Goal: Task Accomplishment & Management: Manage account settings

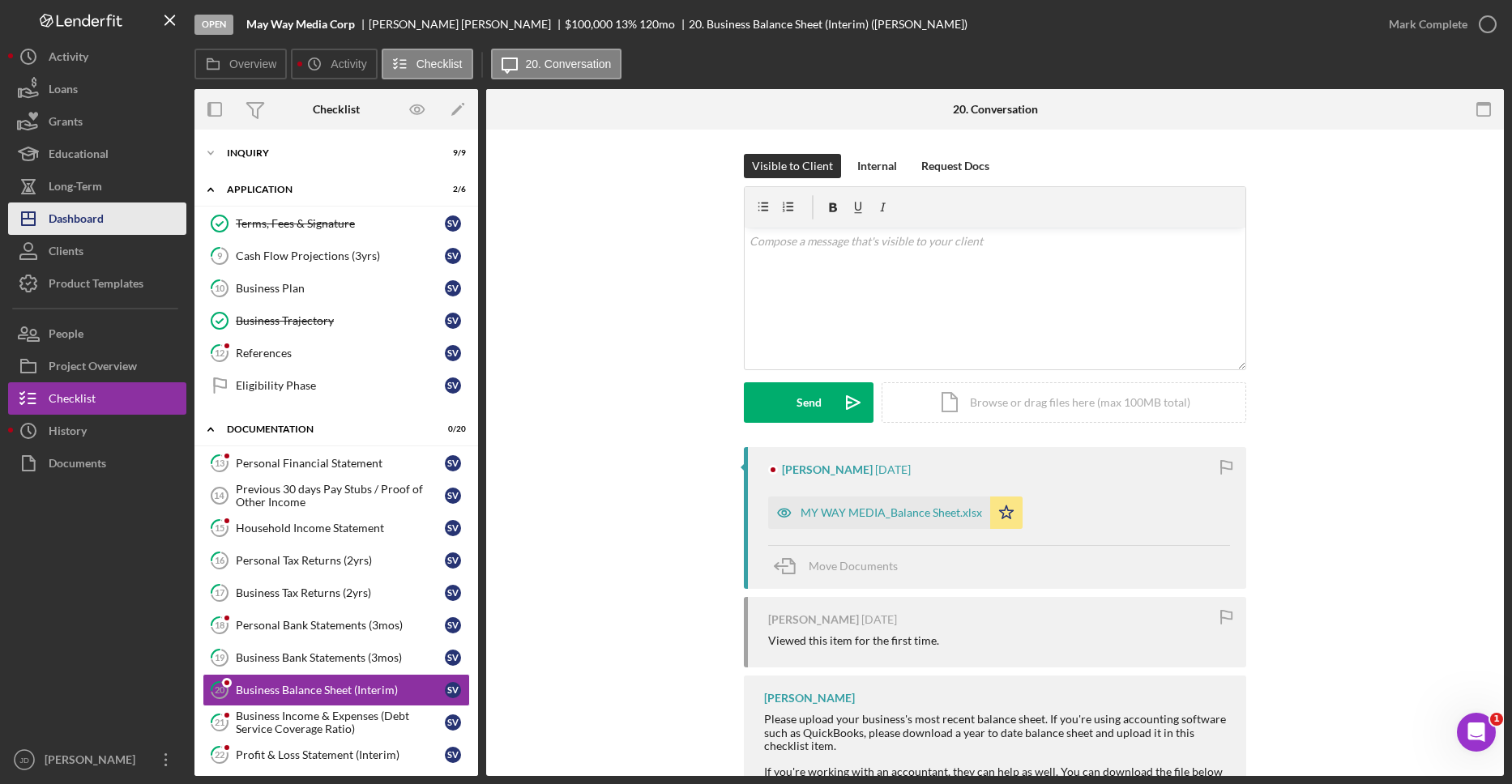
click at [80, 220] on div "Dashboard" at bounding box center [76, 220] width 55 height 37
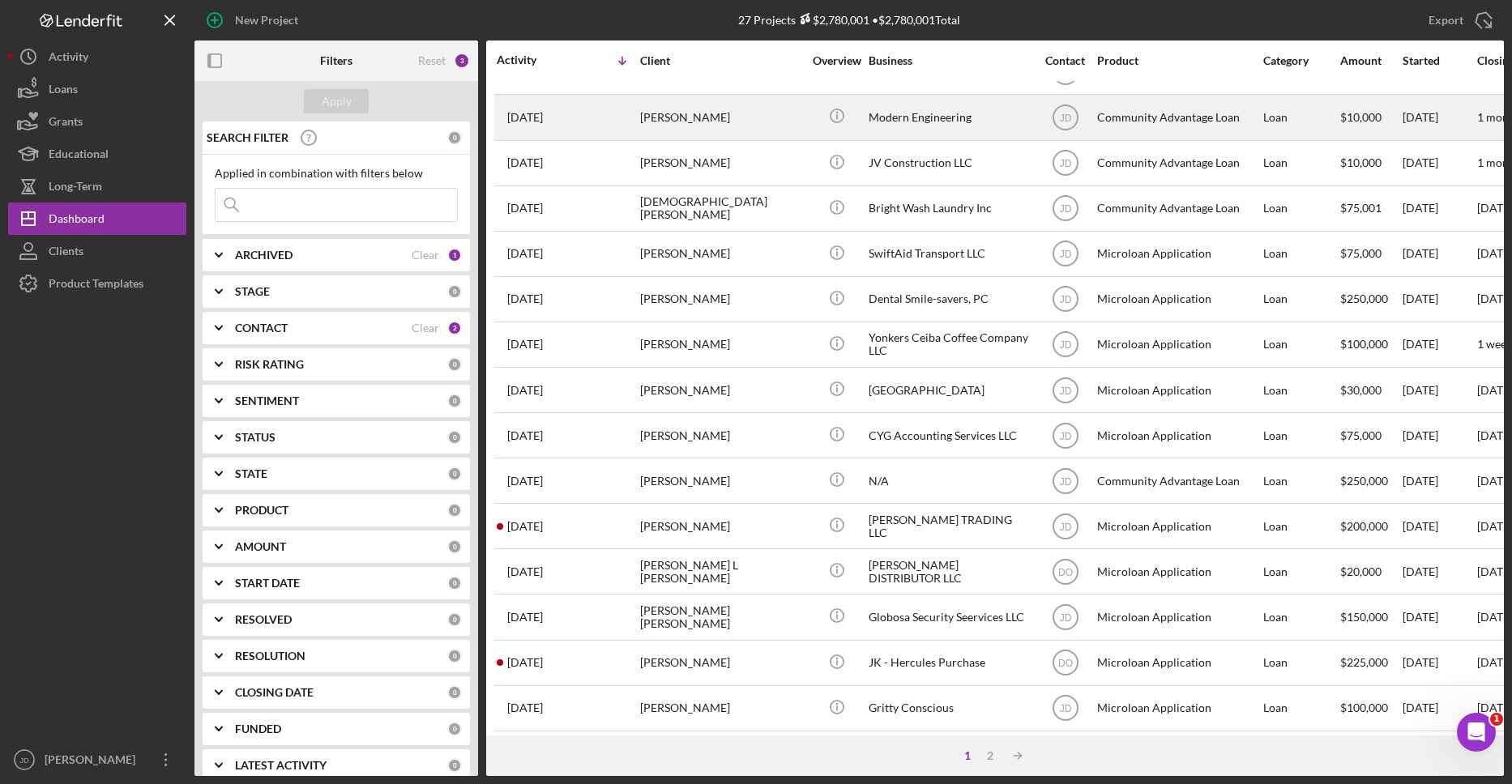
scroll to position [502, 0]
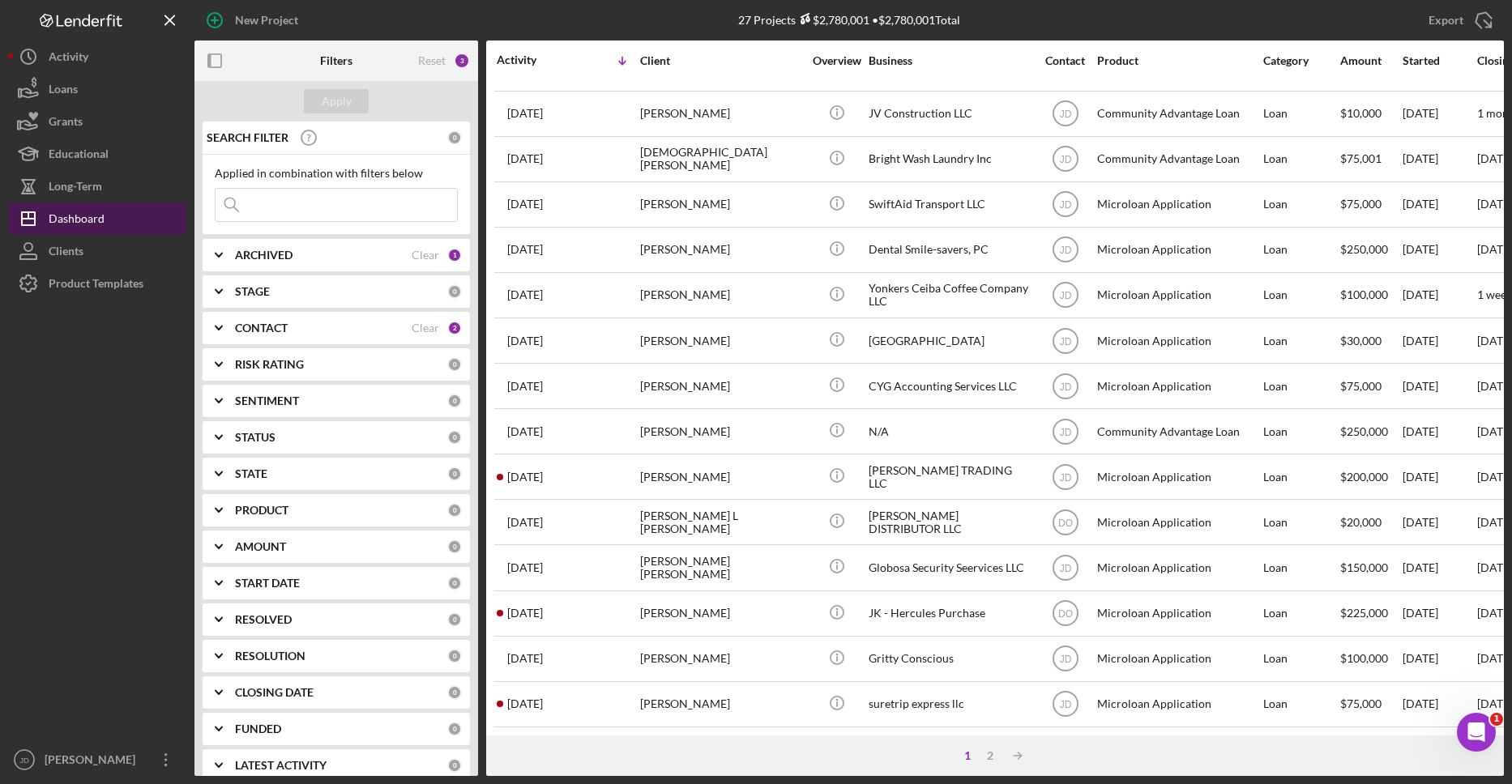
click at [82, 216] on div "Dashboard" at bounding box center [76, 220] width 56 height 37
click at [229, 257] on icon "Icon/Expander" at bounding box center [219, 254] width 40 height 40
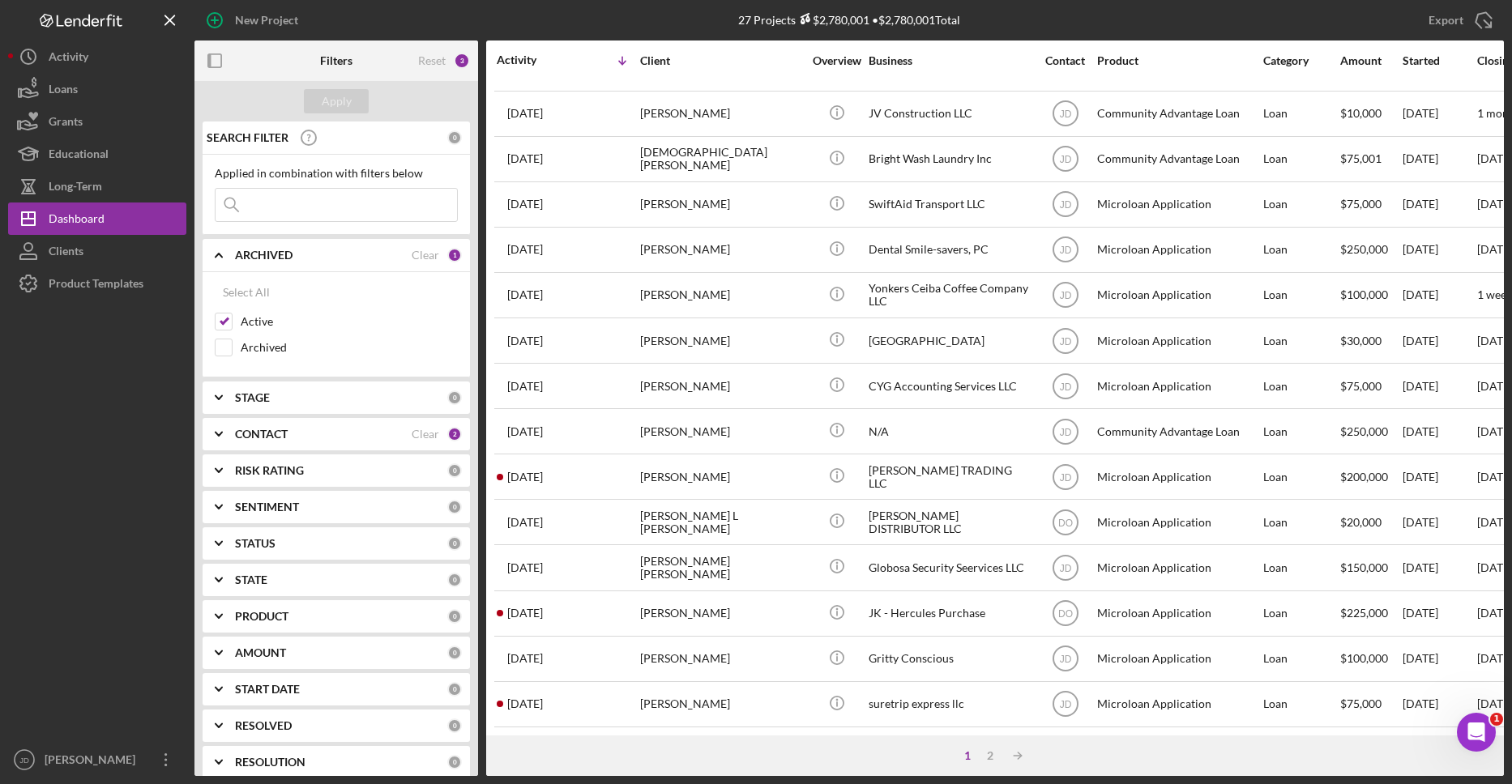
click at [229, 257] on icon "Icon/Expander" at bounding box center [219, 254] width 40 height 40
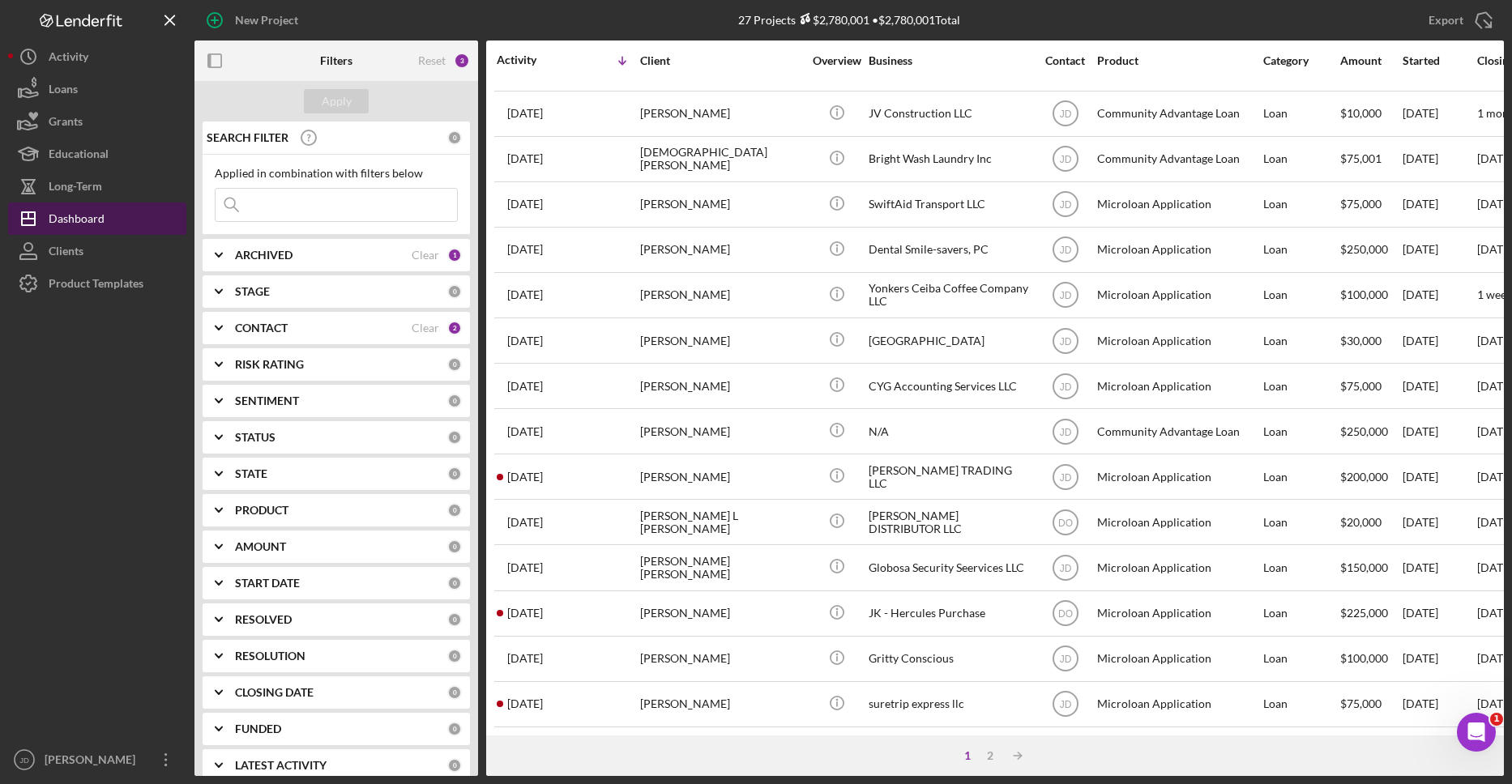
click at [77, 218] on div "Dashboard" at bounding box center [76, 220] width 56 height 37
click at [78, 216] on div "Dashboard" at bounding box center [76, 220] width 56 height 37
click at [220, 320] on icon "Icon/Expander" at bounding box center [219, 327] width 40 height 40
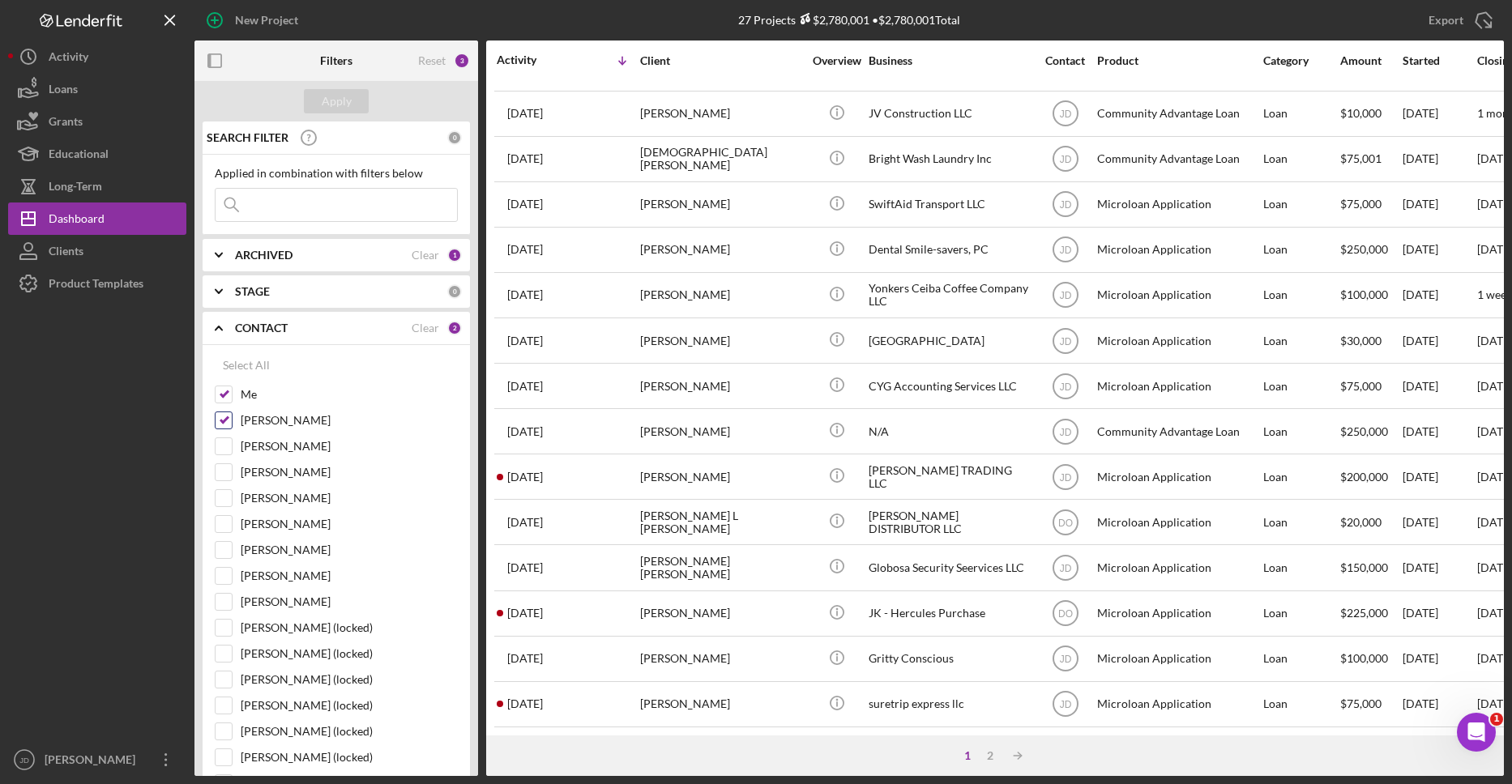
click at [229, 415] on input "[PERSON_NAME]" at bounding box center [223, 420] width 16 height 16
click at [338, 106] on div "Apply" at bounding box center [336, 101] width 30 height 24
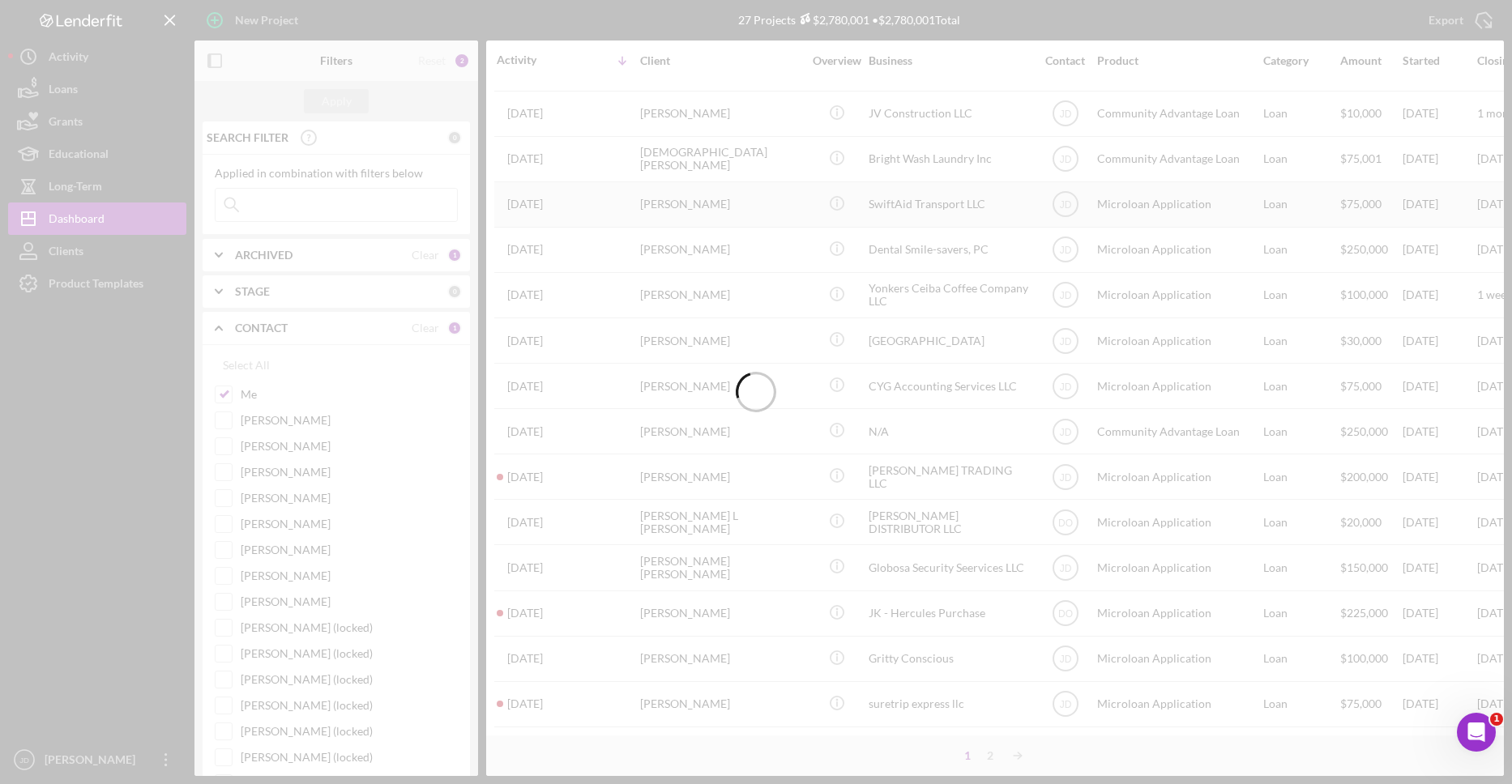
scroll to position [143, 0]
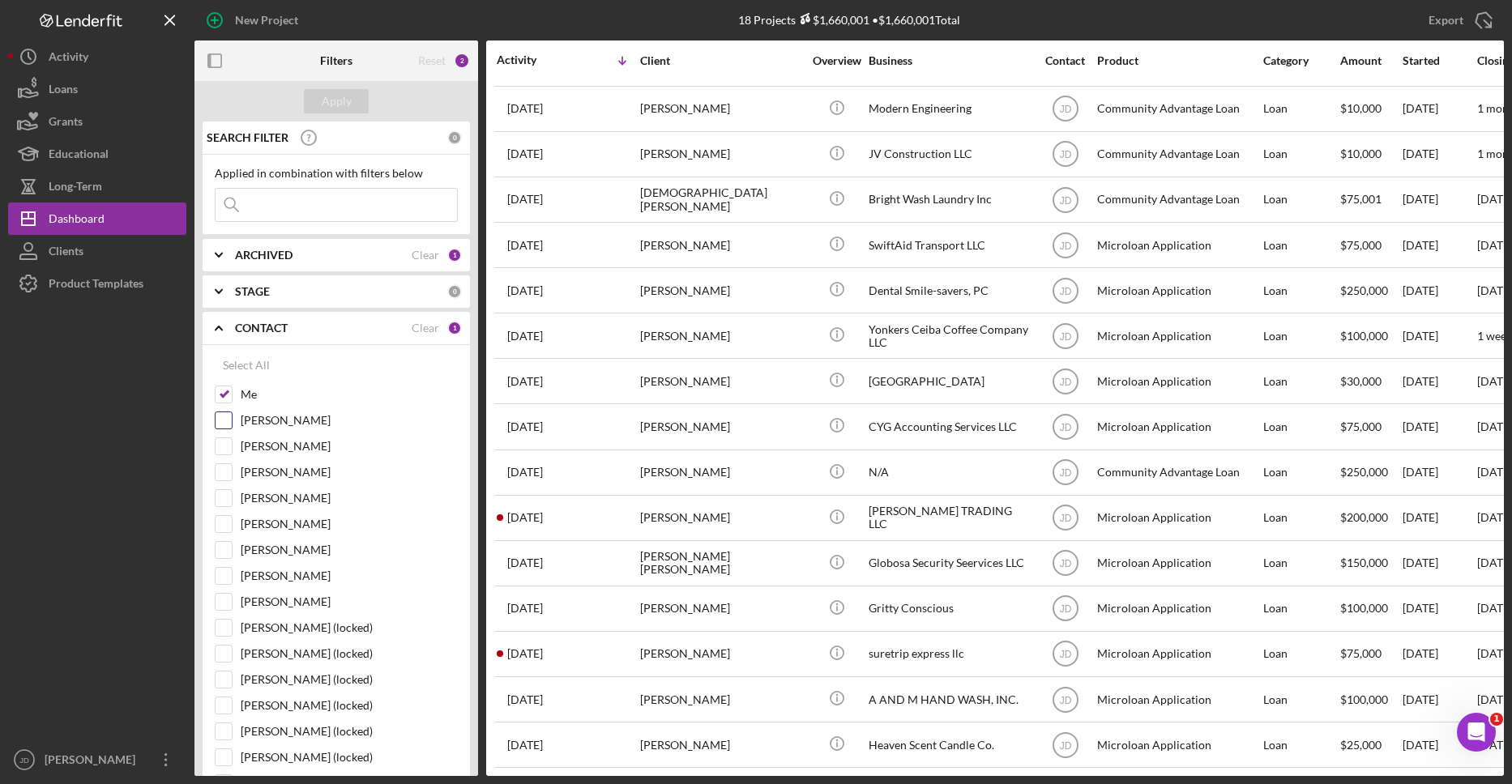
click at [228, 418] on input "[PERSON_NAME]" at bounding box center [223, 420] width 16 height 16
checkbox input "true"
click at [225, 394] on input "Me" at bounding box center [223, 394] width 16 height 16
checkbox input "false"
click at [227, 417] on input "[PERSON_NAME]" at bounding box center [223, 420] width 16 height 16
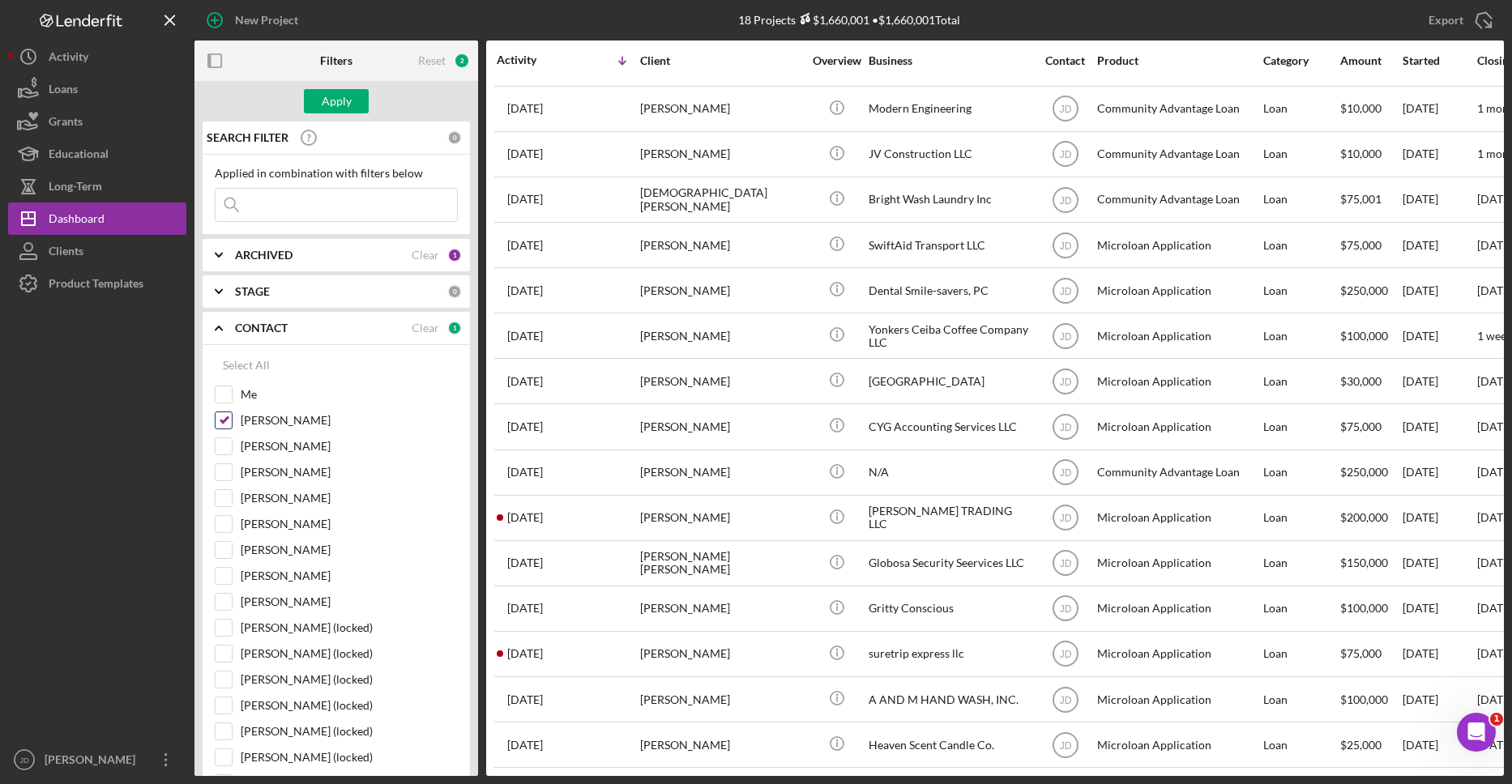
checkbox input "false"
click at [228, 552] on input "[PERSON_NAME]" at bounding box center [223, 549] width 16 height 16
checkbox input "true"
click at [331, 104] on div "Apply" at bounding box center [336, 101] width 30 height 24
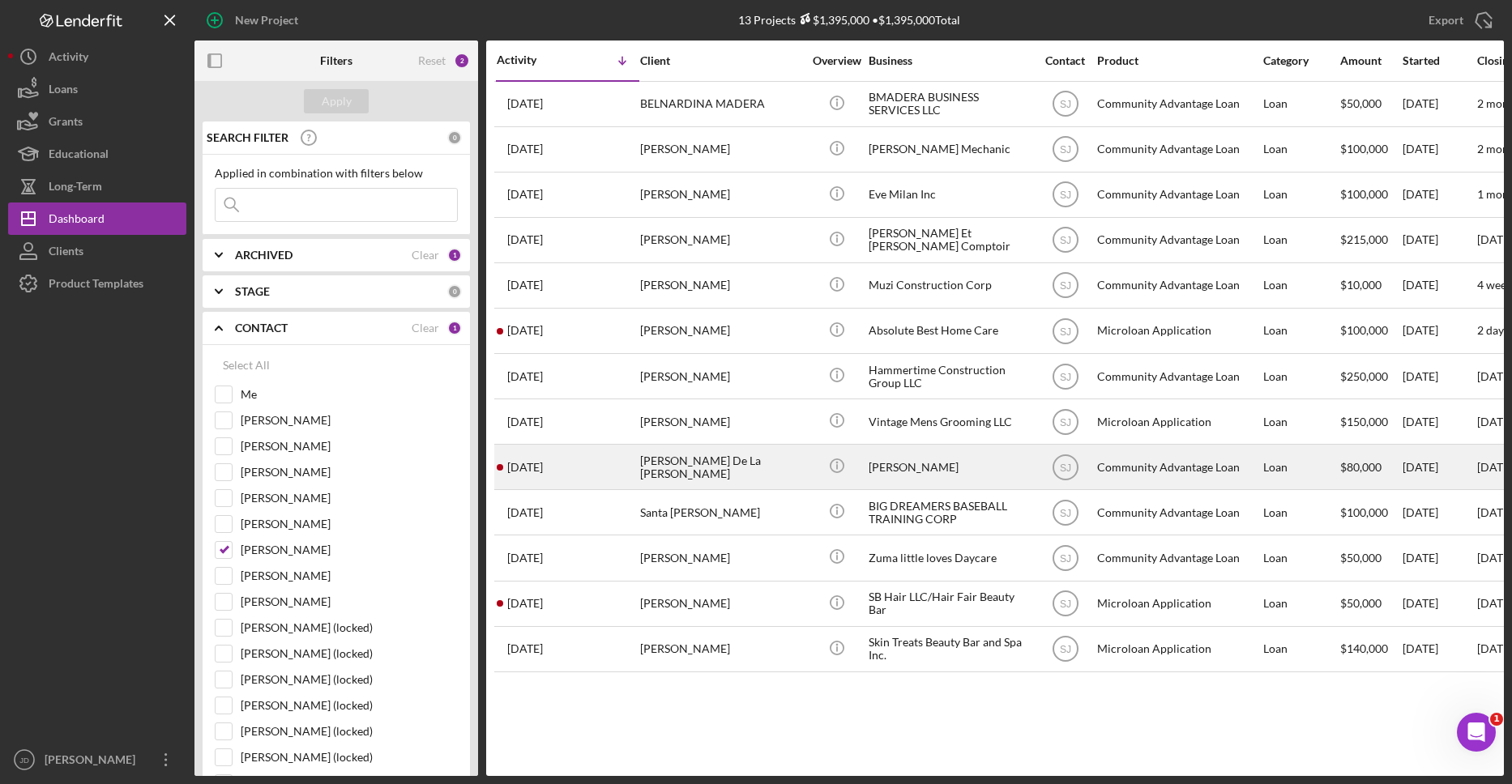
scroll to position [0, 0]
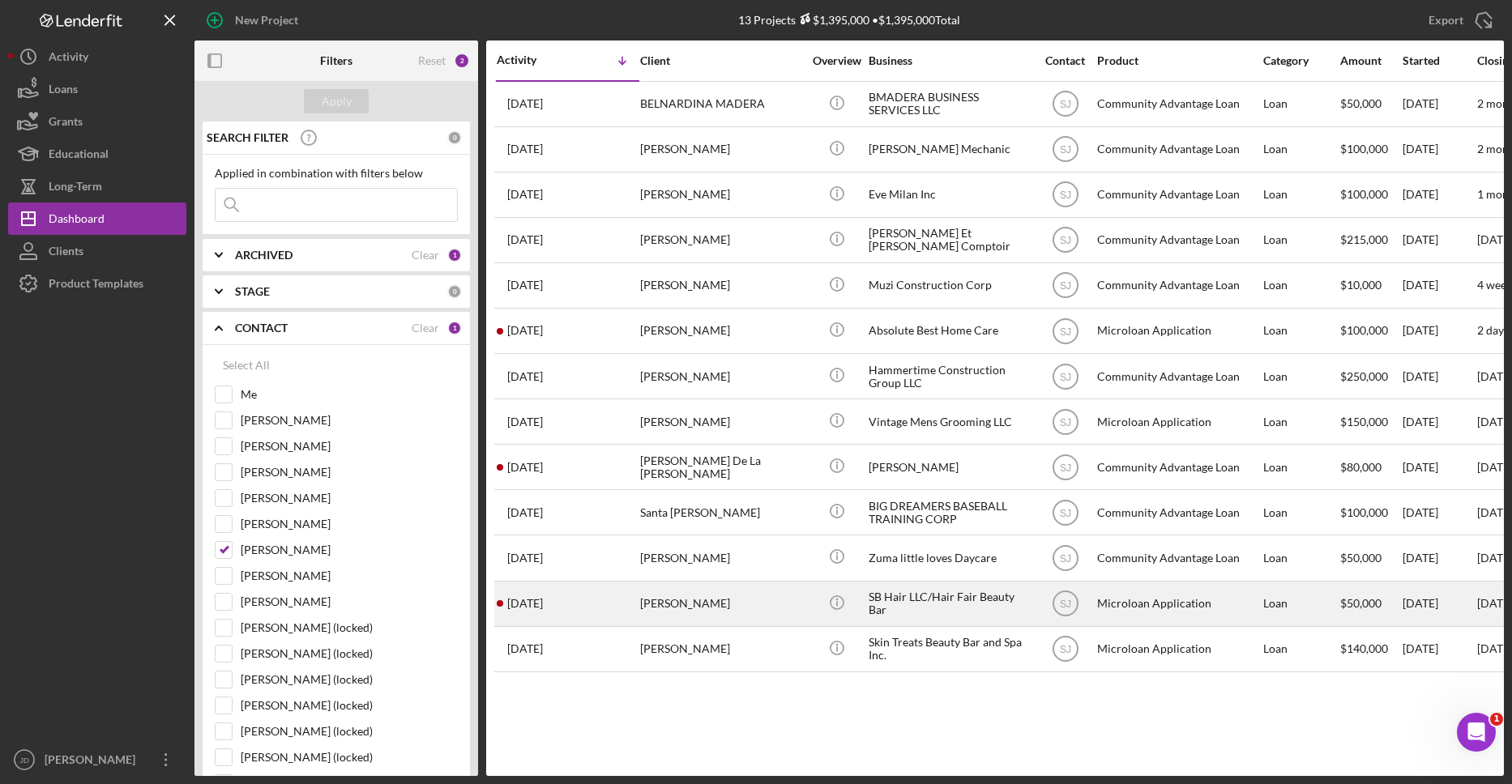
click at [901, 600] on div "SB Hair LLC/Hair Fair Beauty Bar" at bounding box center [949, 604] width 162 height 43
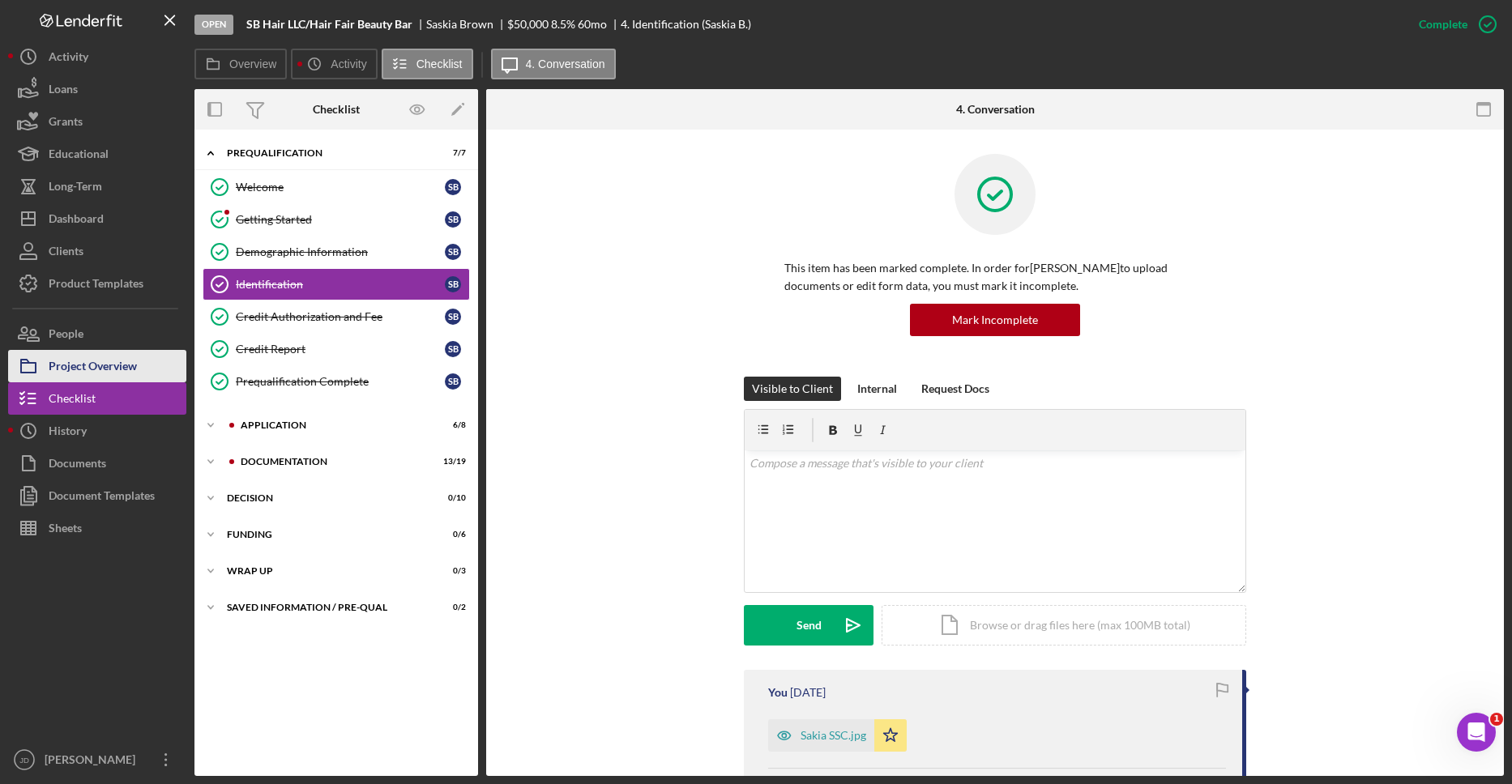
click at [76, 361] on div "Project Overview" at bounding box center [93, 368] width 88 height 37
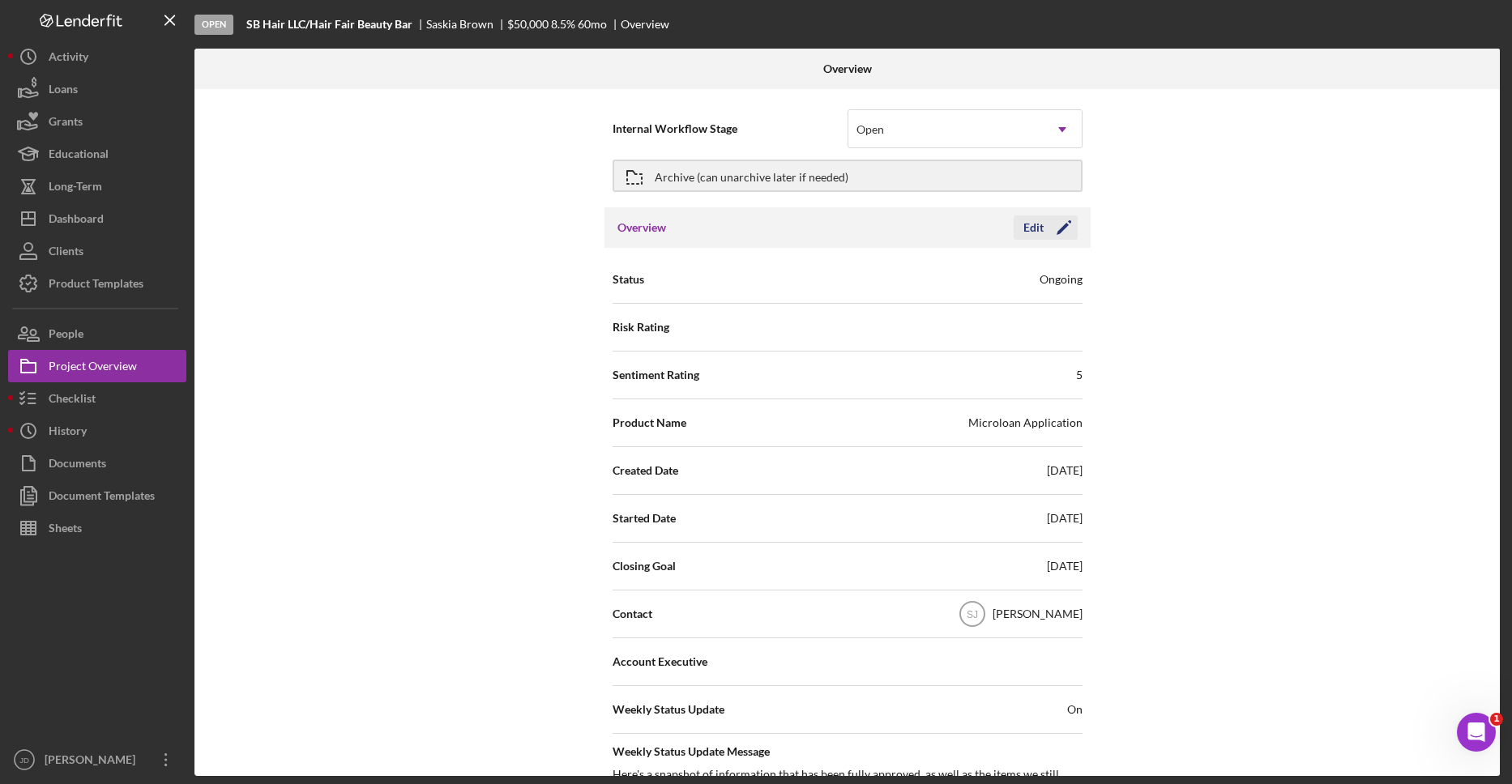
click at [1049, 223] on icon "Icon/Edit" at bounding box center [1064, 227] width 40 height 40
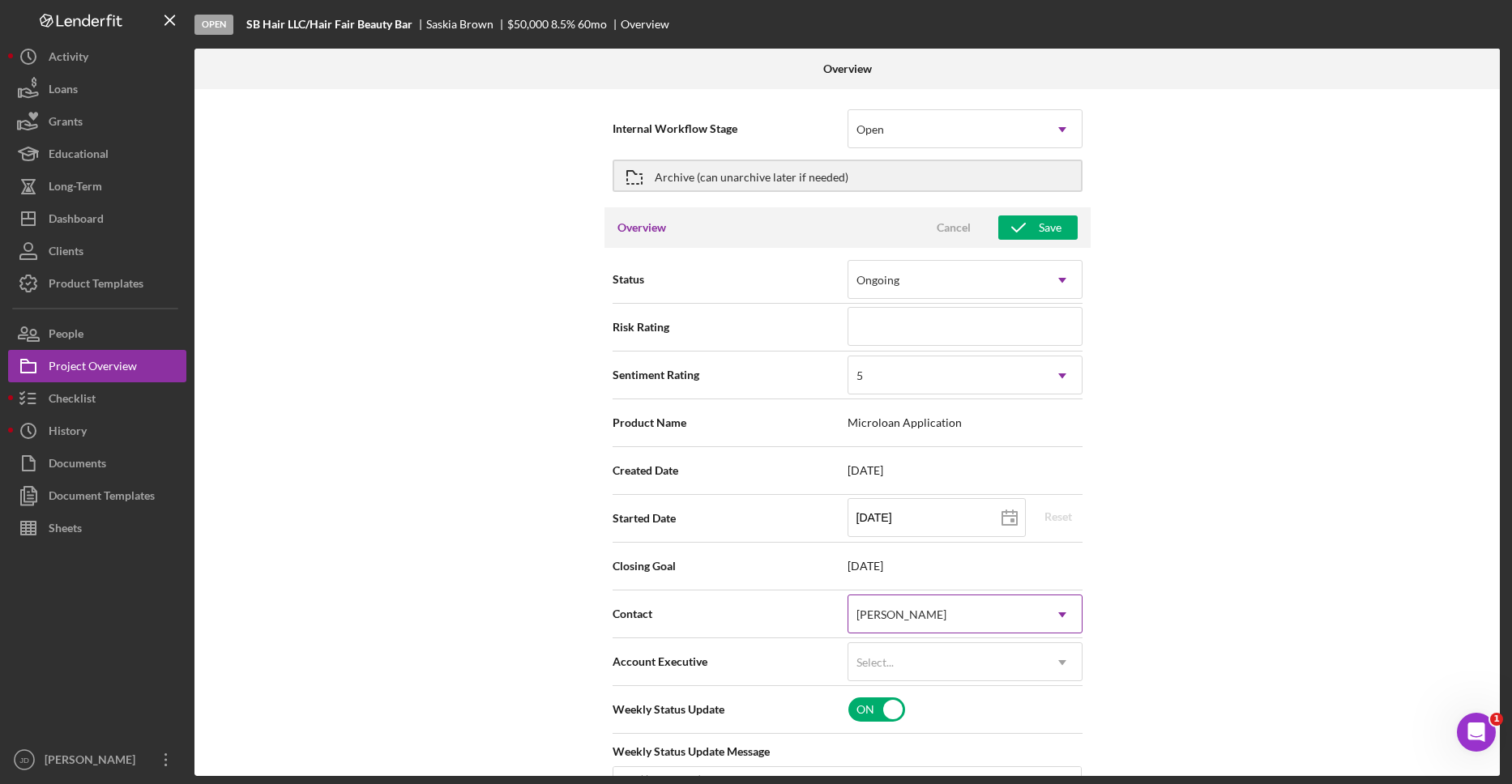
click at [1059, 615] on use at bounding box center [1062, 615] width 8 height 5
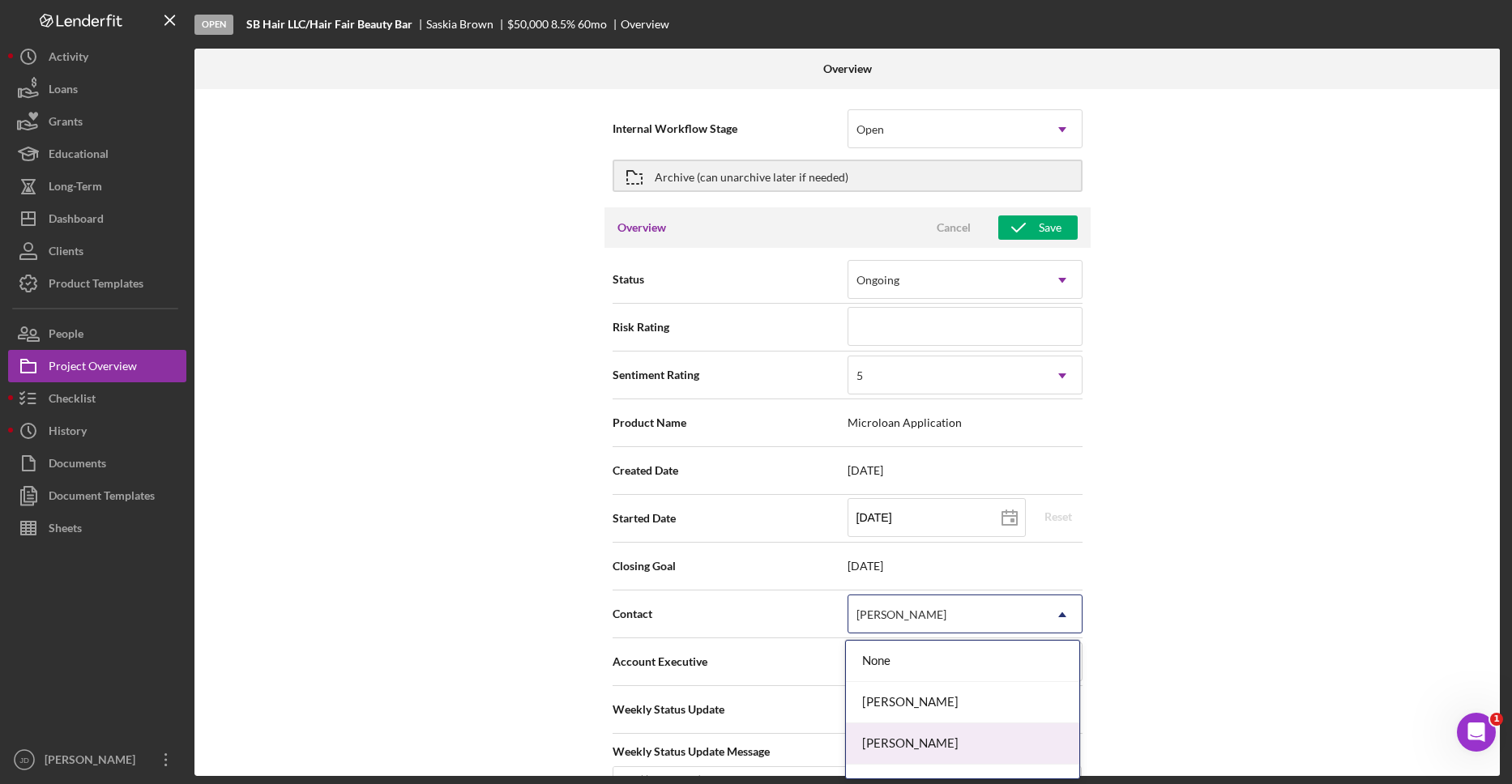
click at [931, 735] on div "[PERSON_NAME]" at bounding box center [963, 744] width 233 height 41
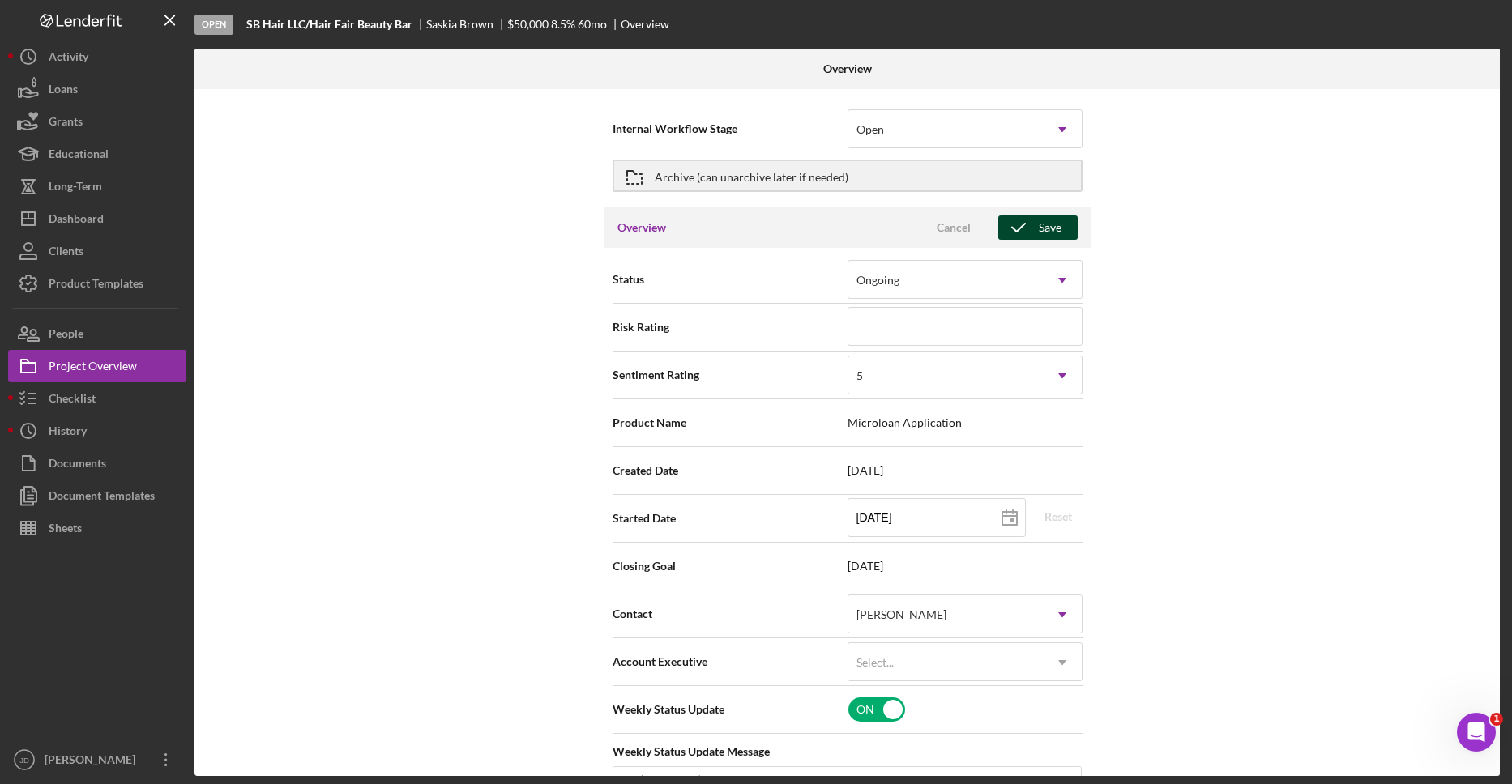
click at [1053, 231] on div "Save" at bounding box center [1050, 227] width 22 height 24
type textarea "Here's a snapshot of information that has been fully approved, as well as the i…"
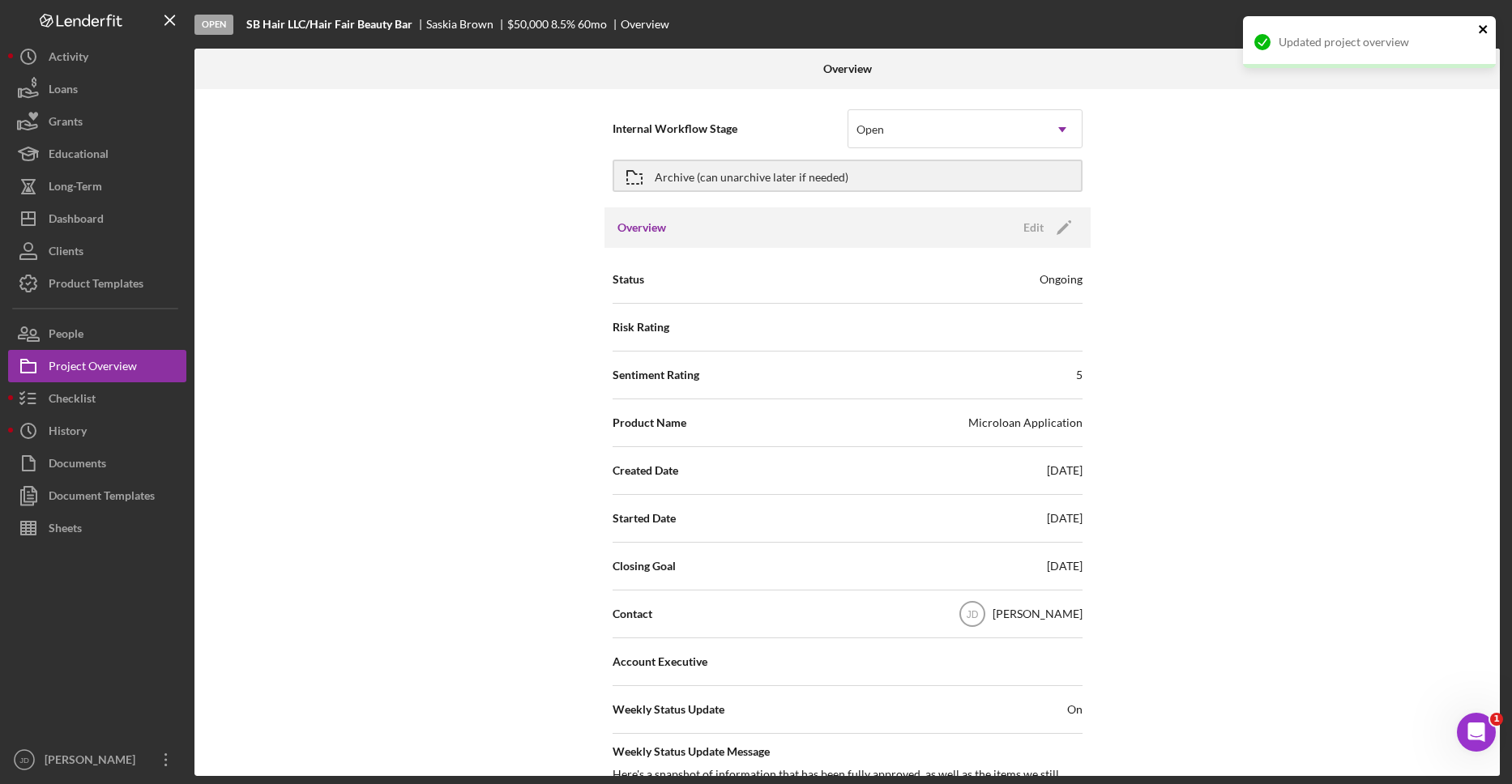
click at [1483, 32] on icon "close" at bounding box center [1483, 28] width 11 height 13
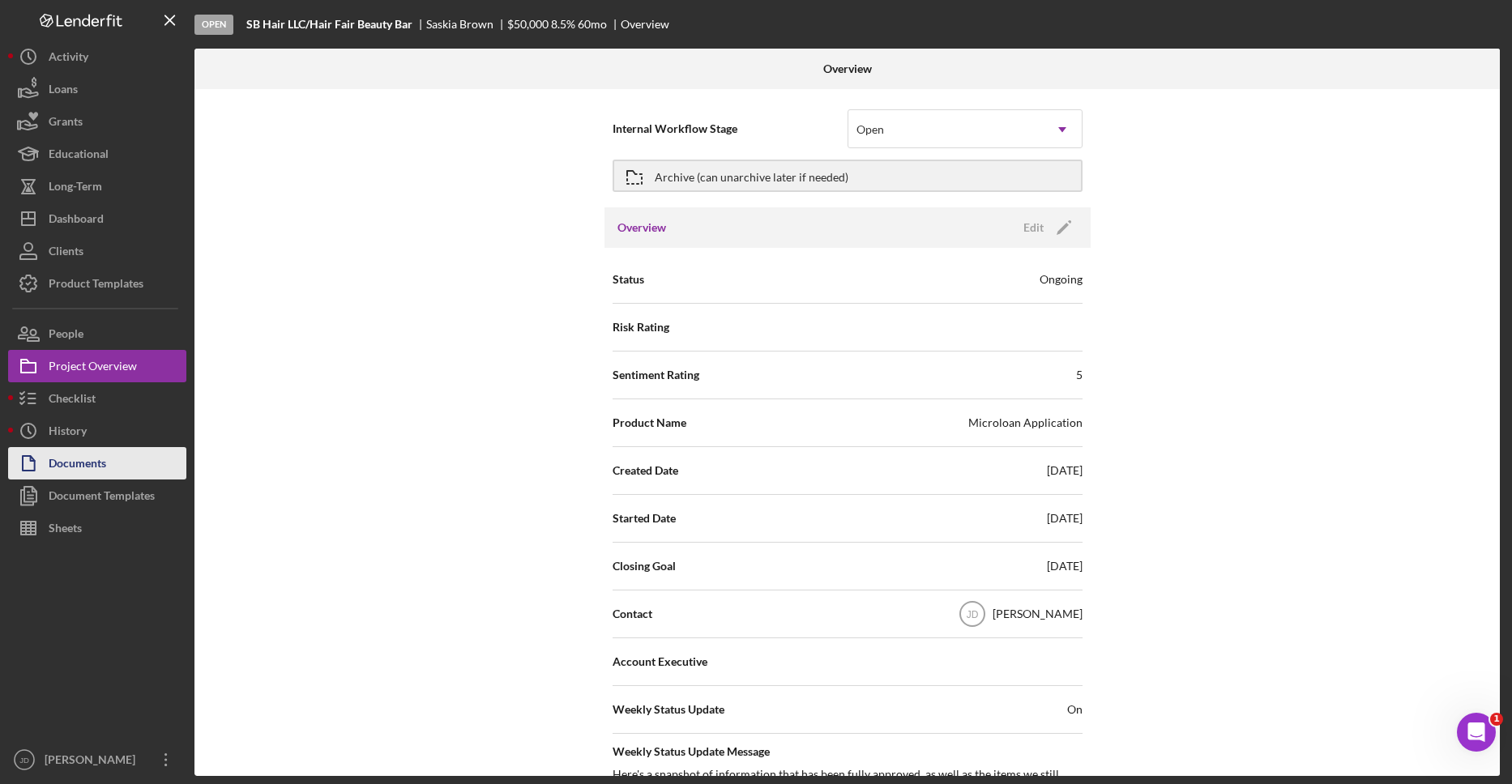
click at [87, 458] on div "Documents" at bounding box center [77, 465] width 57 height 37
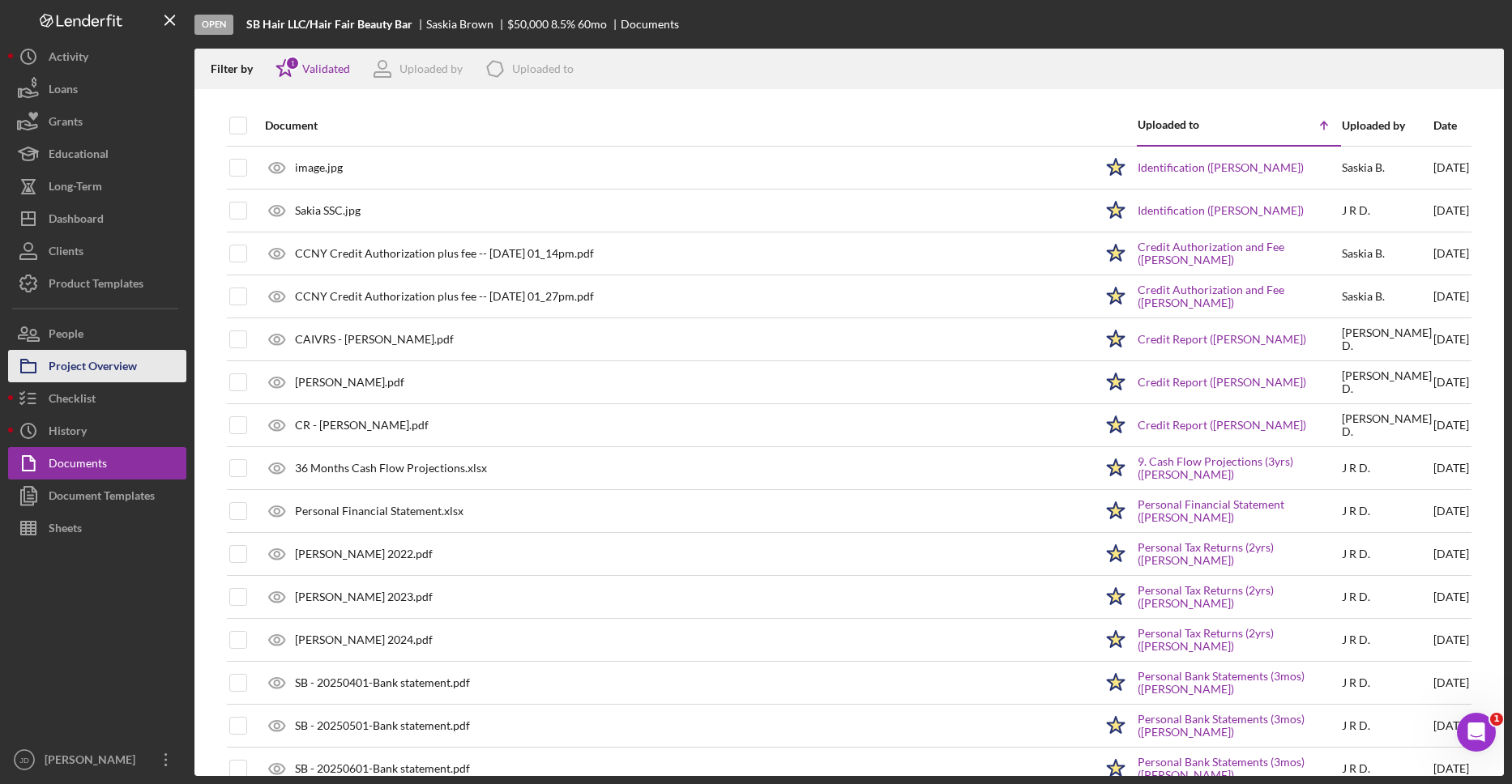
click at [84, 364] on div "Project Overview" at bounding box center [93, 368] width 88 height 37
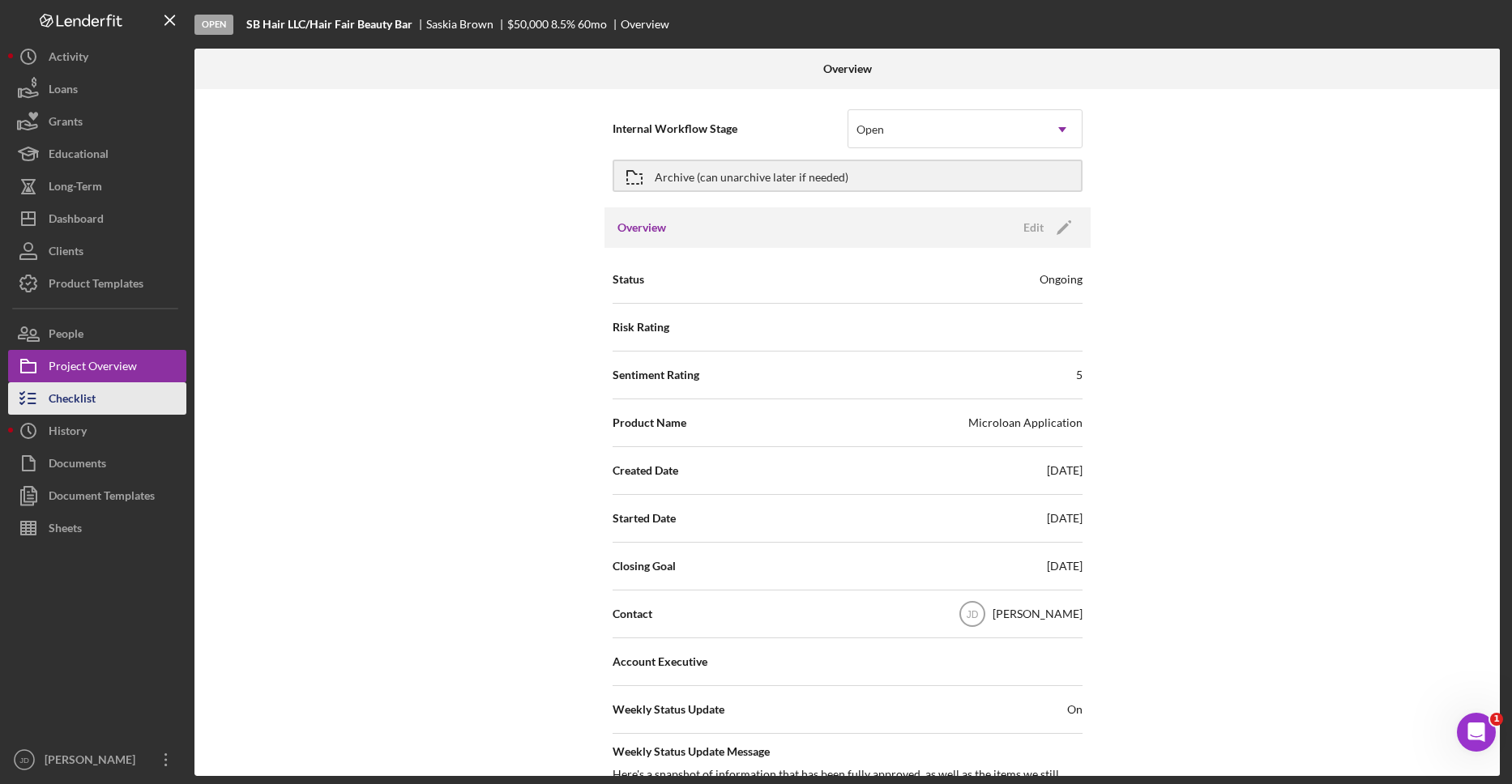
click at [99, 392] on button "Checklist" at bounding box center [97, 398] width 178 height 33
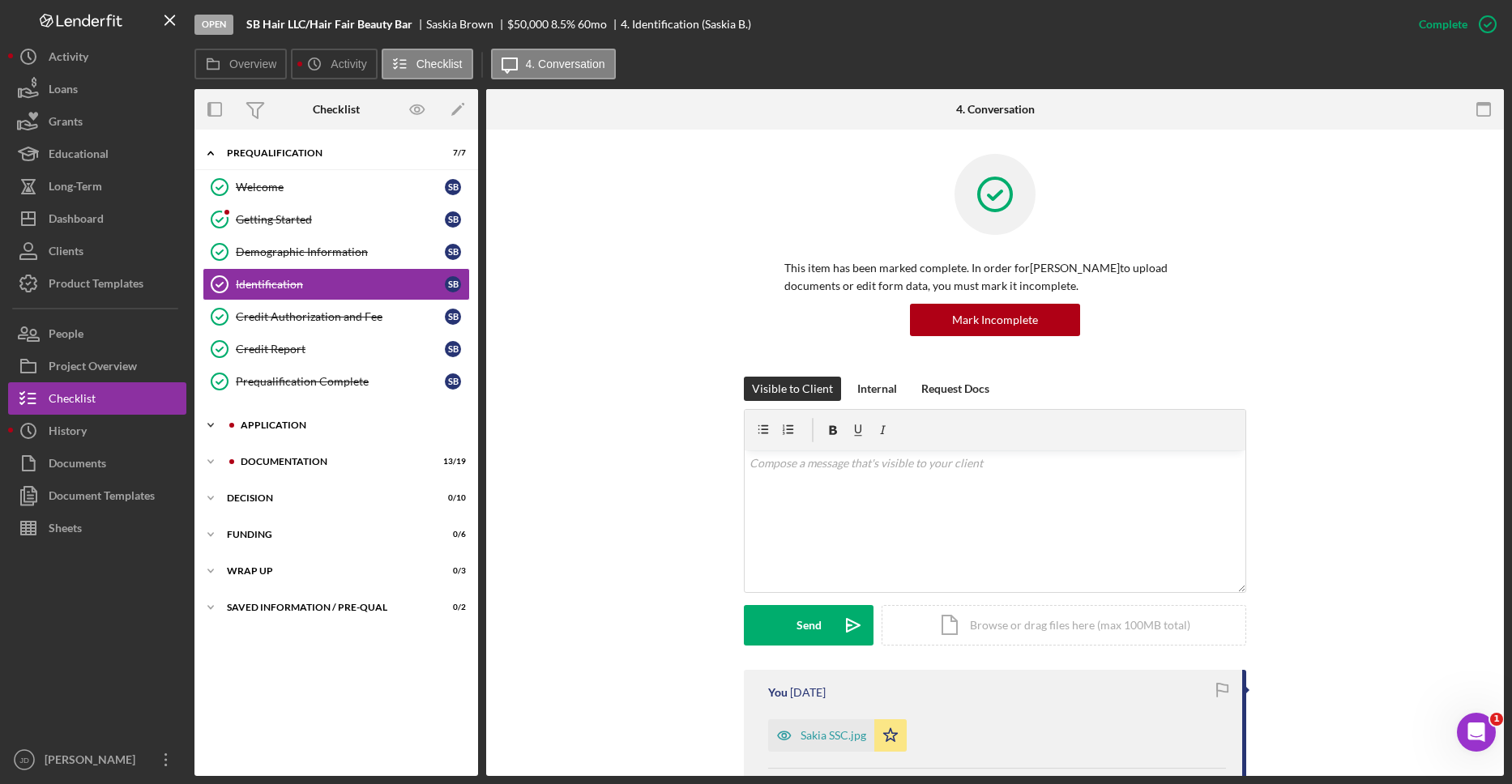
click at [213, 423] on polyline at bounding box center [211, 425] width 5 height 3
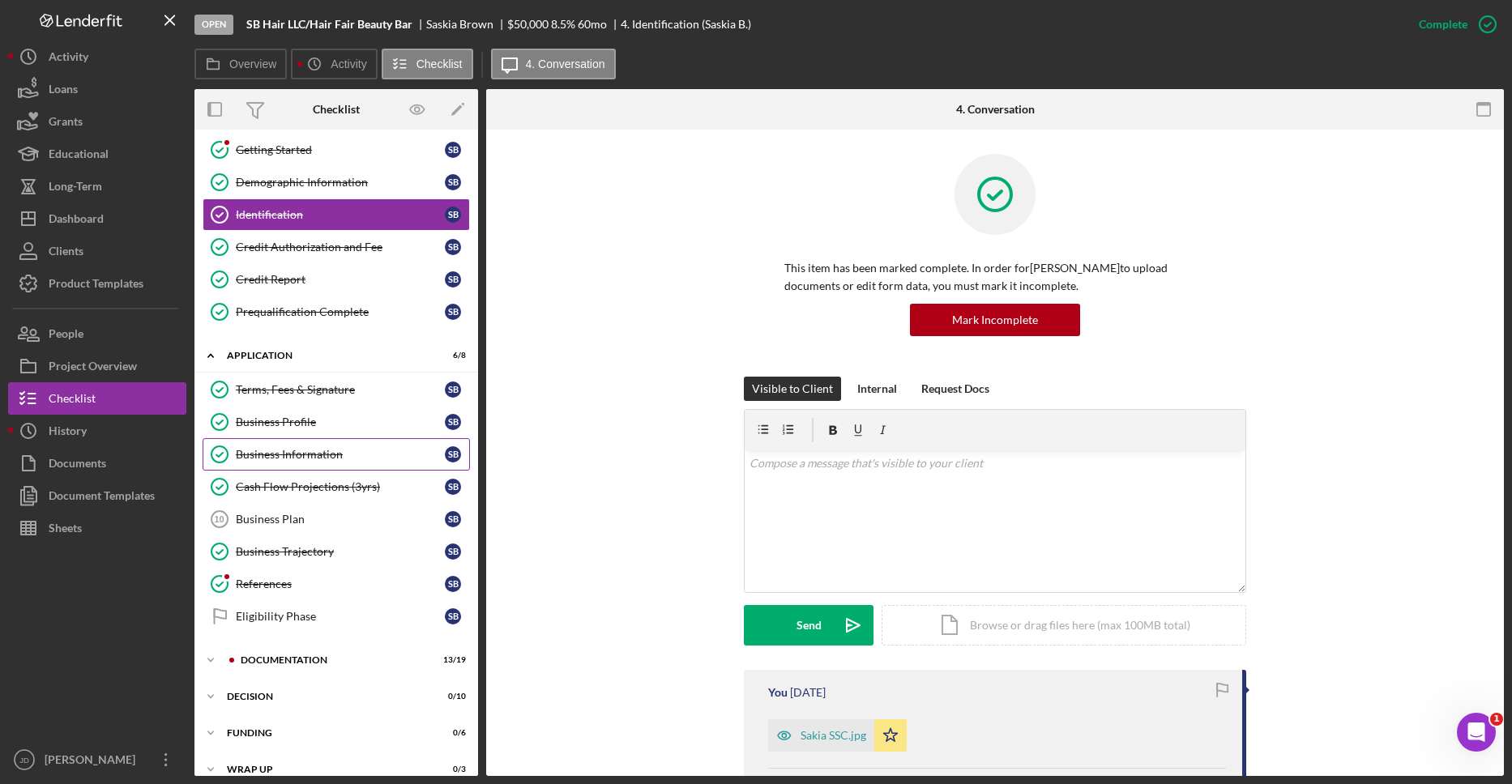
scroll to position [82, 0]
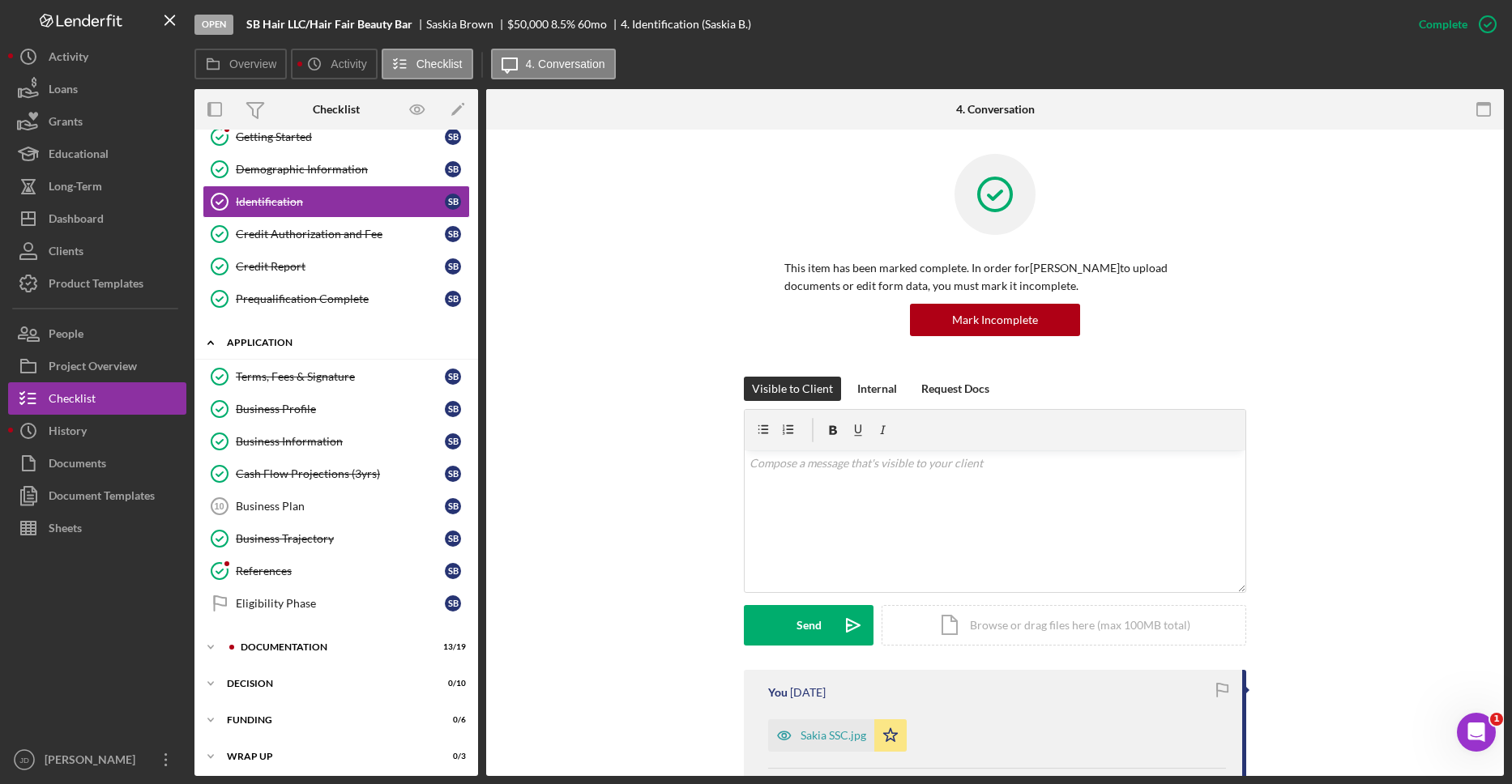
click at [213, 342] on icon "Icon/Expander" at bounding box center [211, 343] width 33 height 33
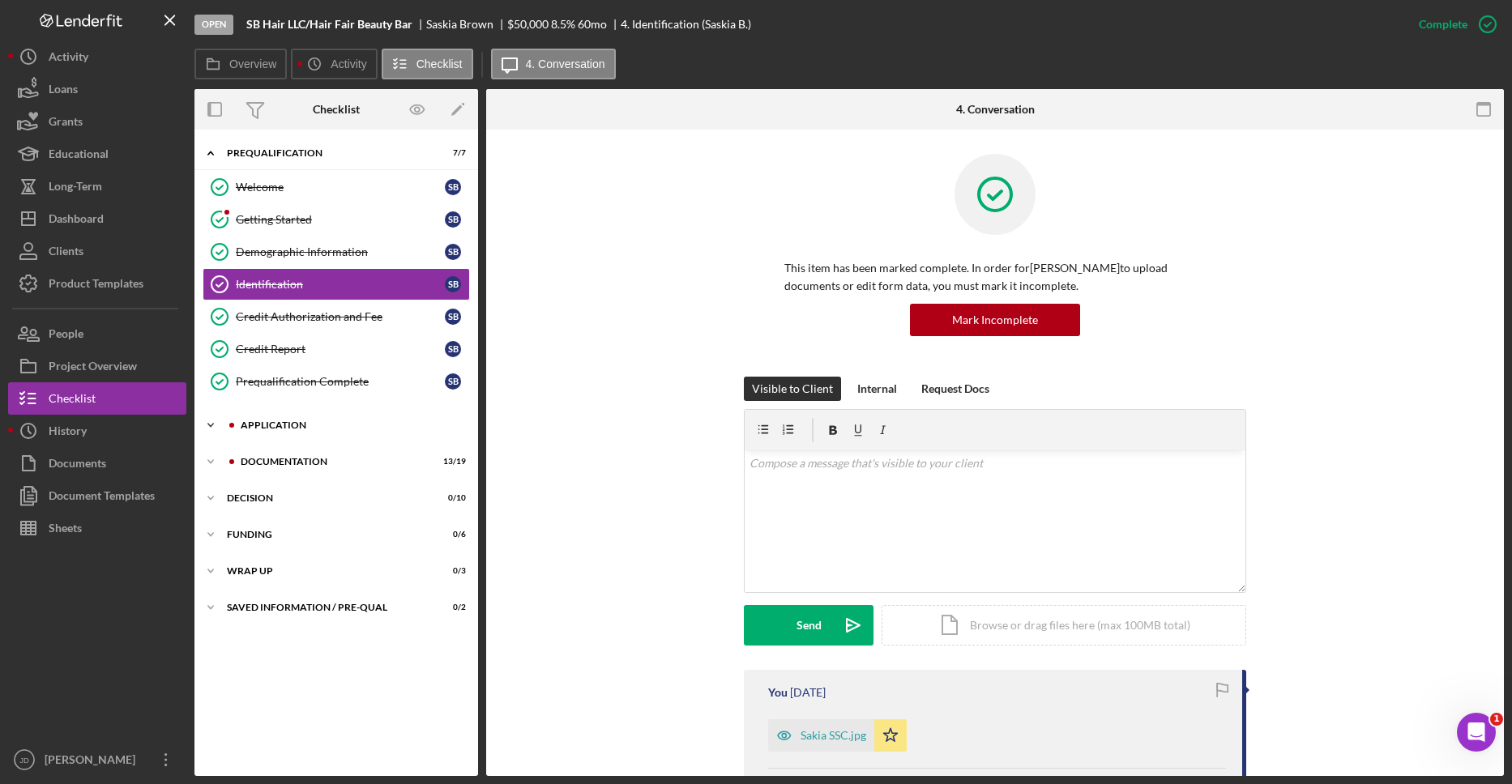
scroll to position [0, 0]
click at [285, 221] on div "Getting Started" at bounding box center [340, 219] width 209 height 13
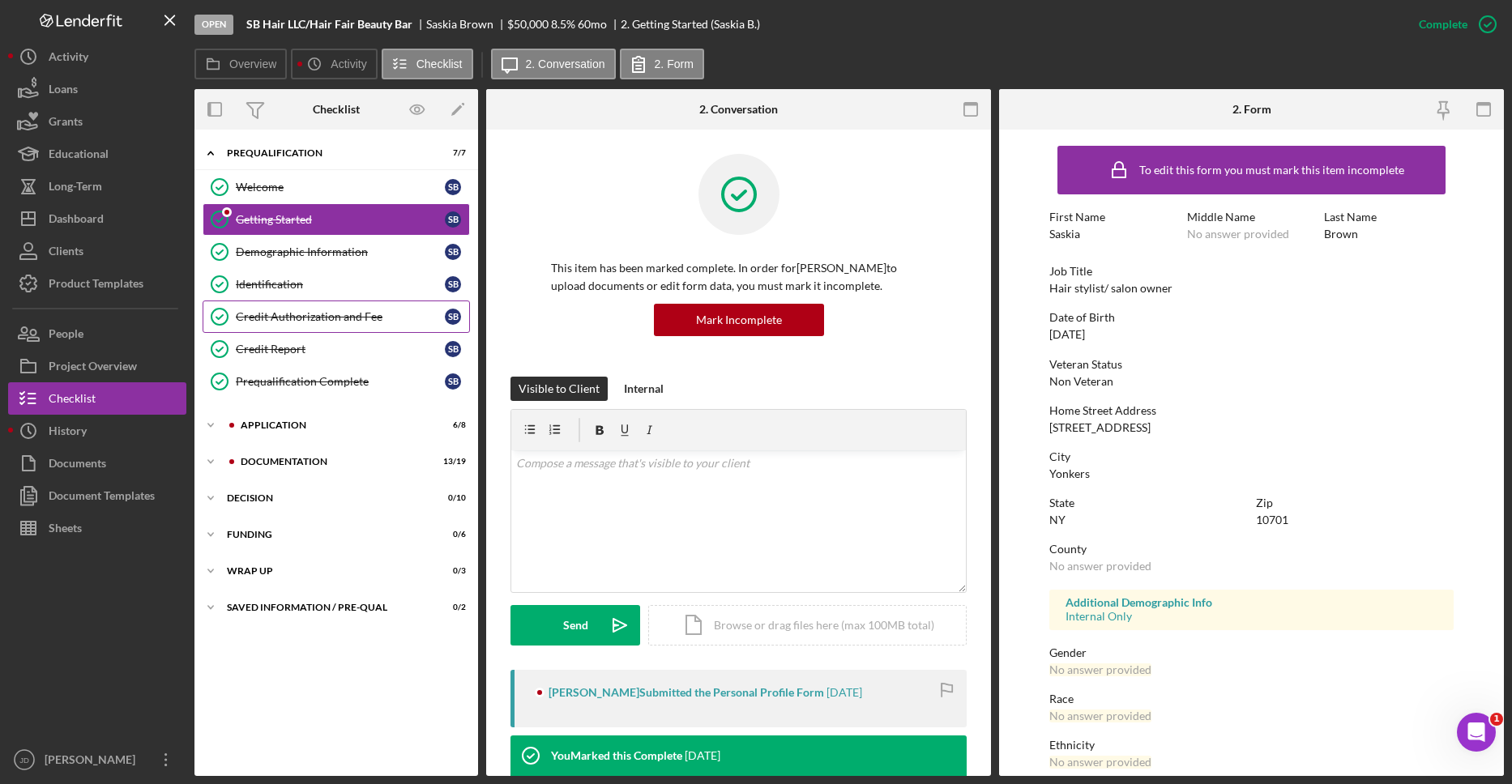
click at [277, 319] on div "Credit Authorization and Fee" at bounding box center [340, 316] width 209 height 13
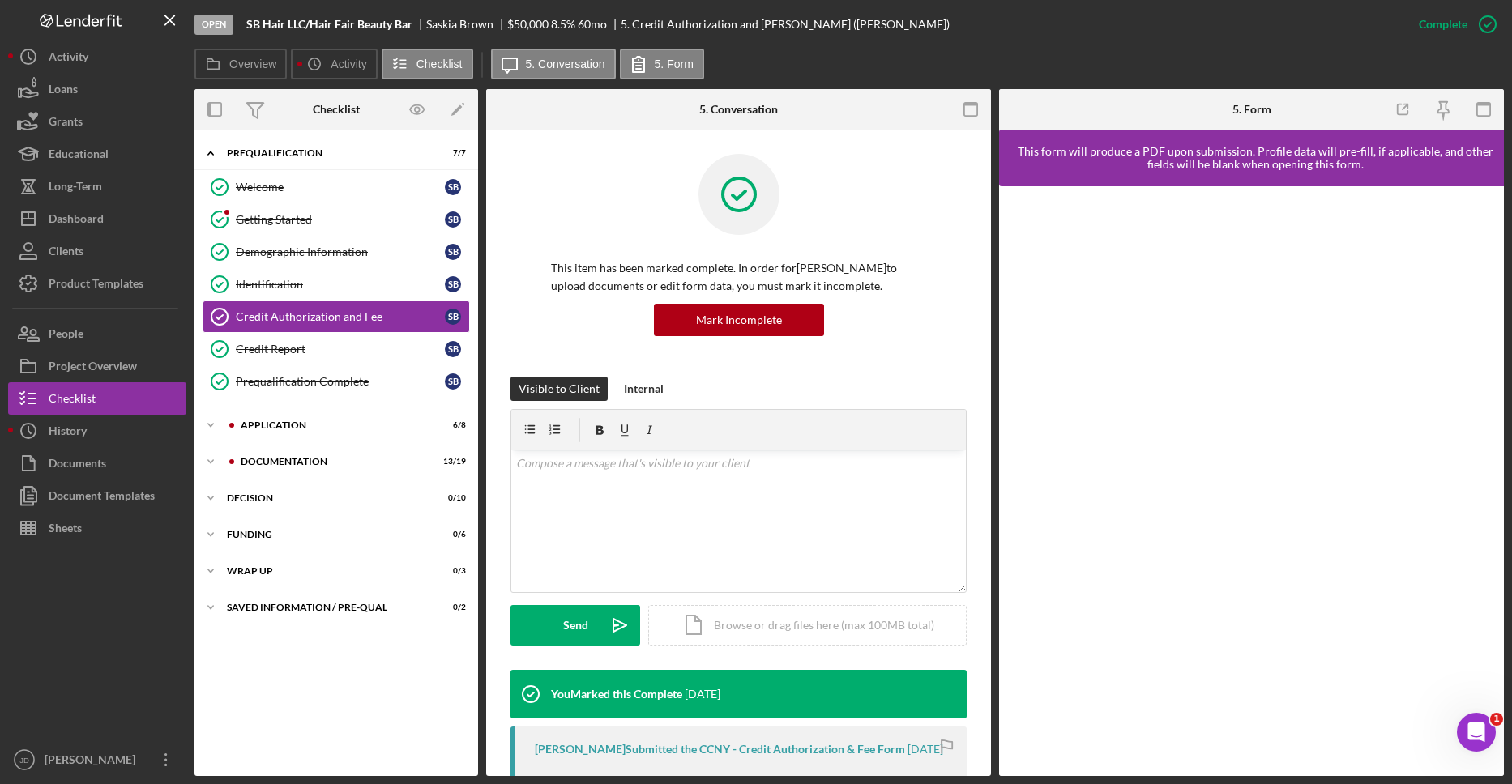
click at [1319, 51] on div "Overview Icon/History Activity Checklist Icon/Message 5. Conversation 5. Form" at bounding box center [849, 65] width 1310 height 33
click at [715, 467] on p at bounding box center [739, 463] width 446 height 18
click at [691, 476] on div "v Color teal Color pink Remove color Add row above Add row below Add column bef…" at bounding box center [738, 521] width 454 height 141
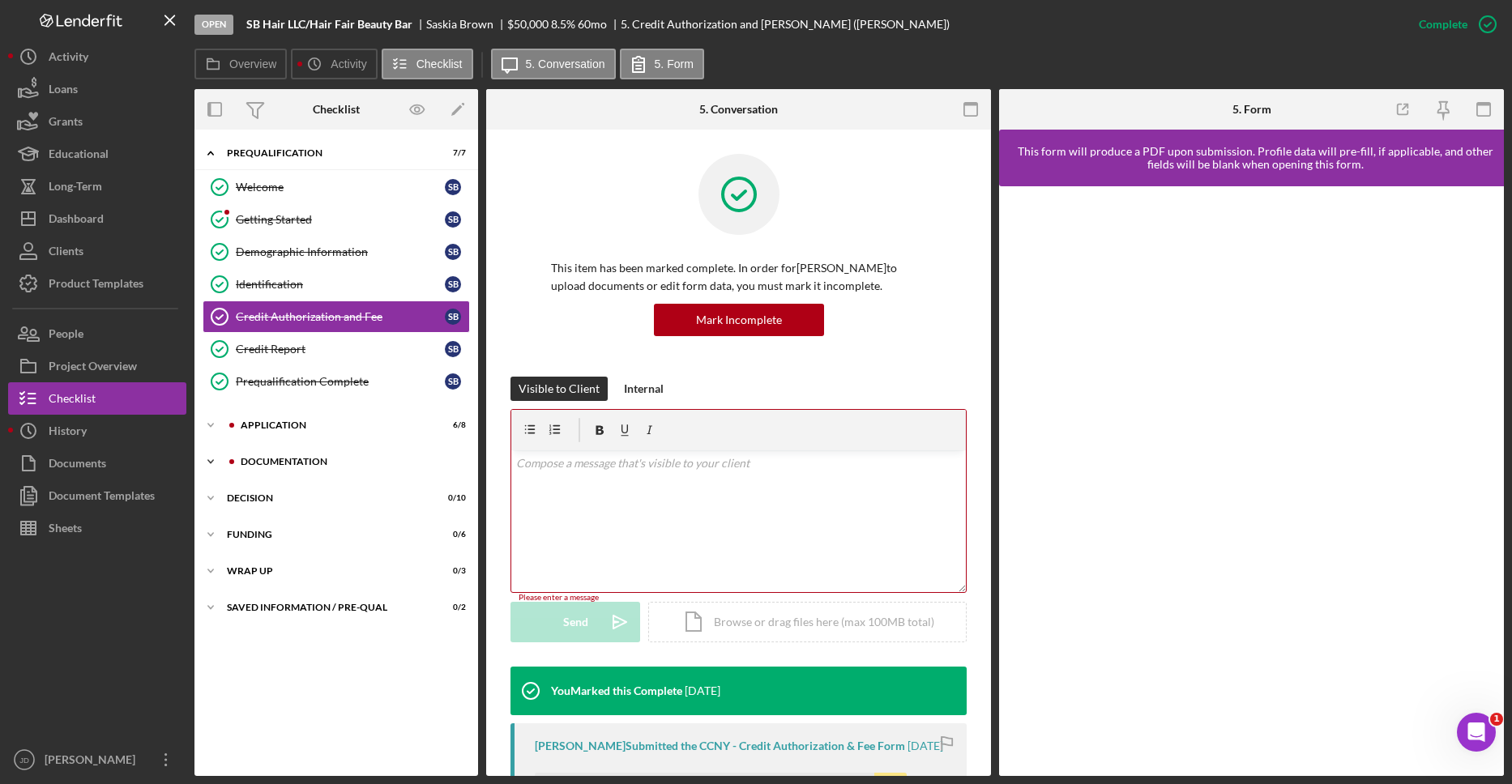
click at [211, 458] on icon "Icon/Expander" at bounding box center [211, 462] width 33 height 33
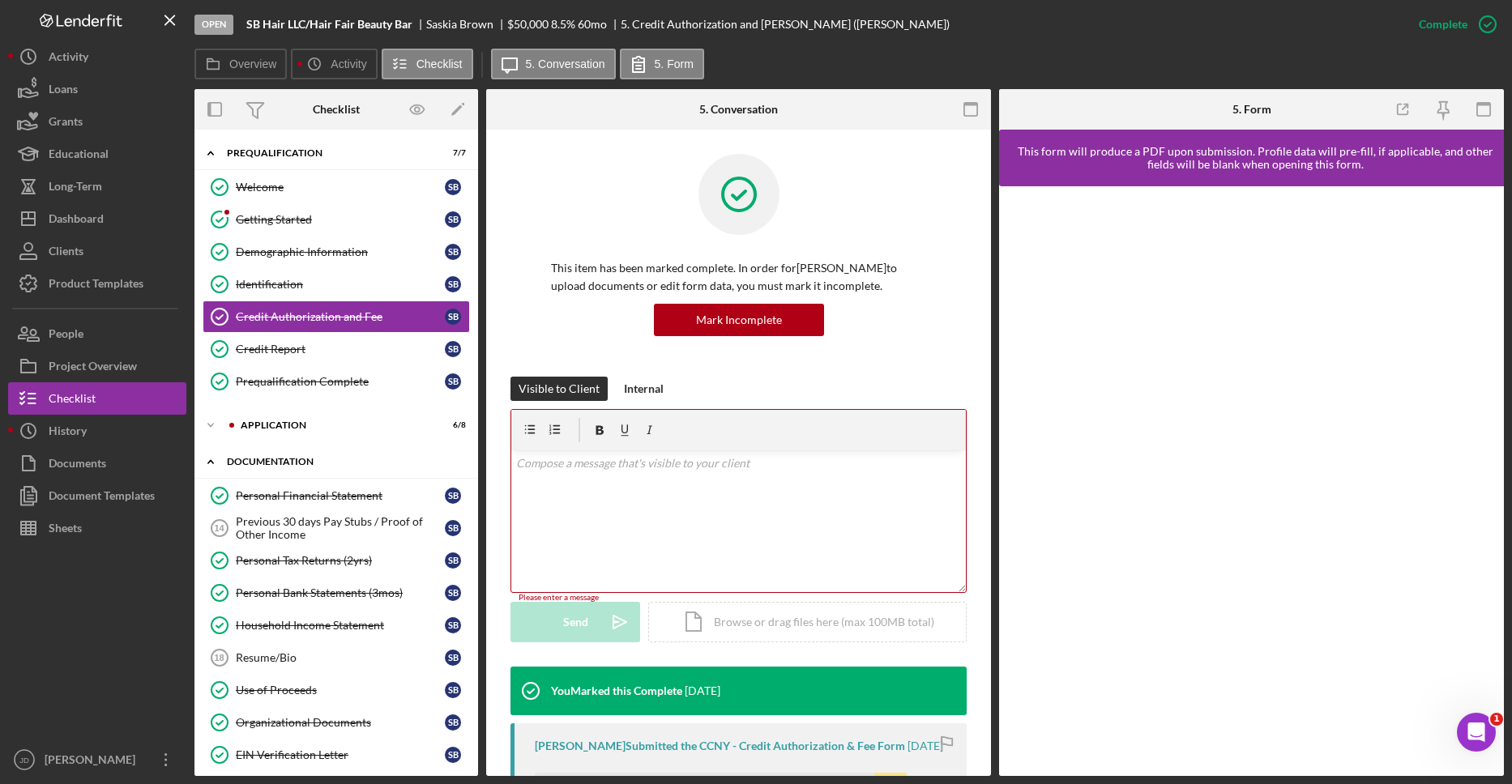
click at [210, 456] on icon "Icon/Expander" at bounding box center [211, 462] width 33 height 33
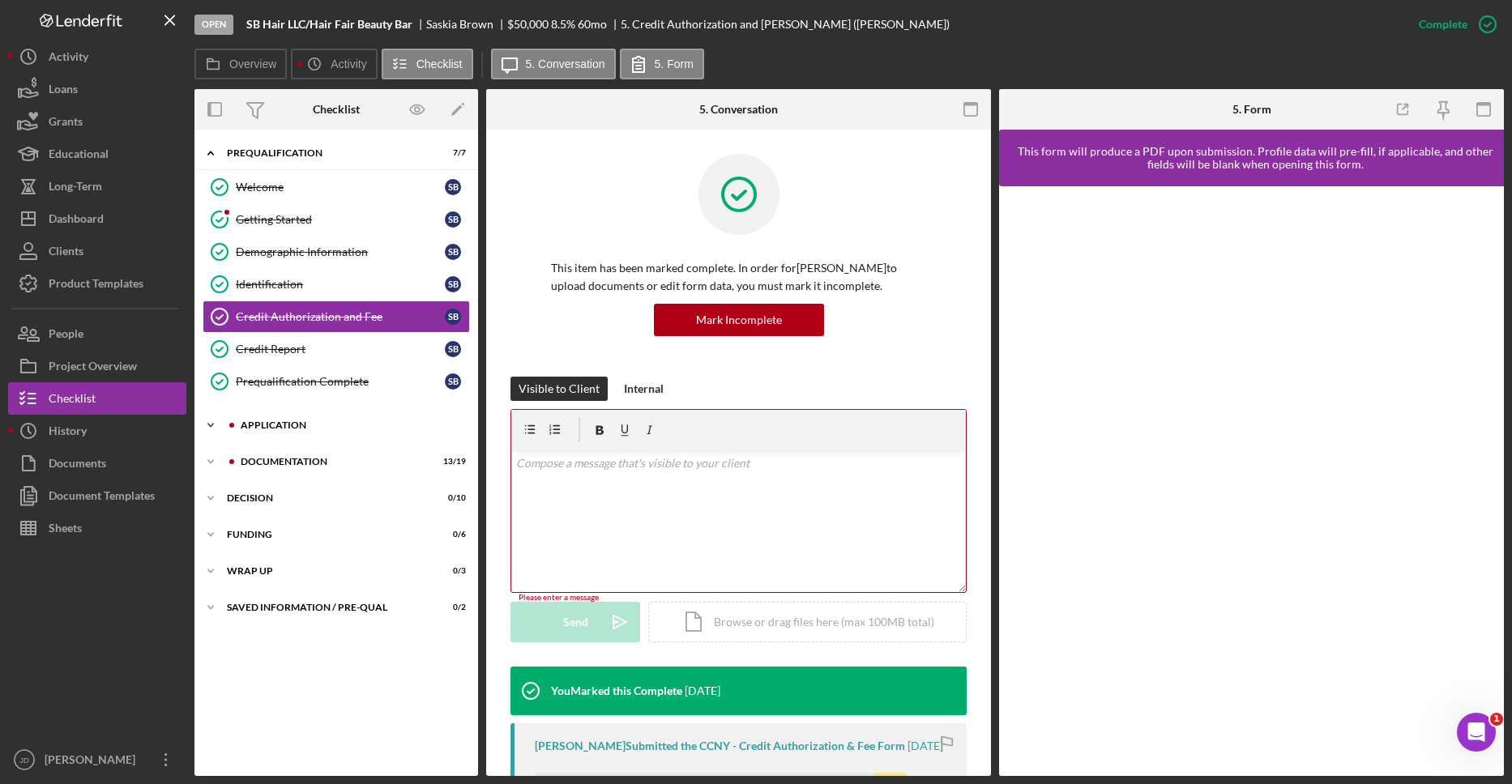
click at [215, 422] on icon "Icon/Expander" at bounding box center [211, 425] width 33 height 33
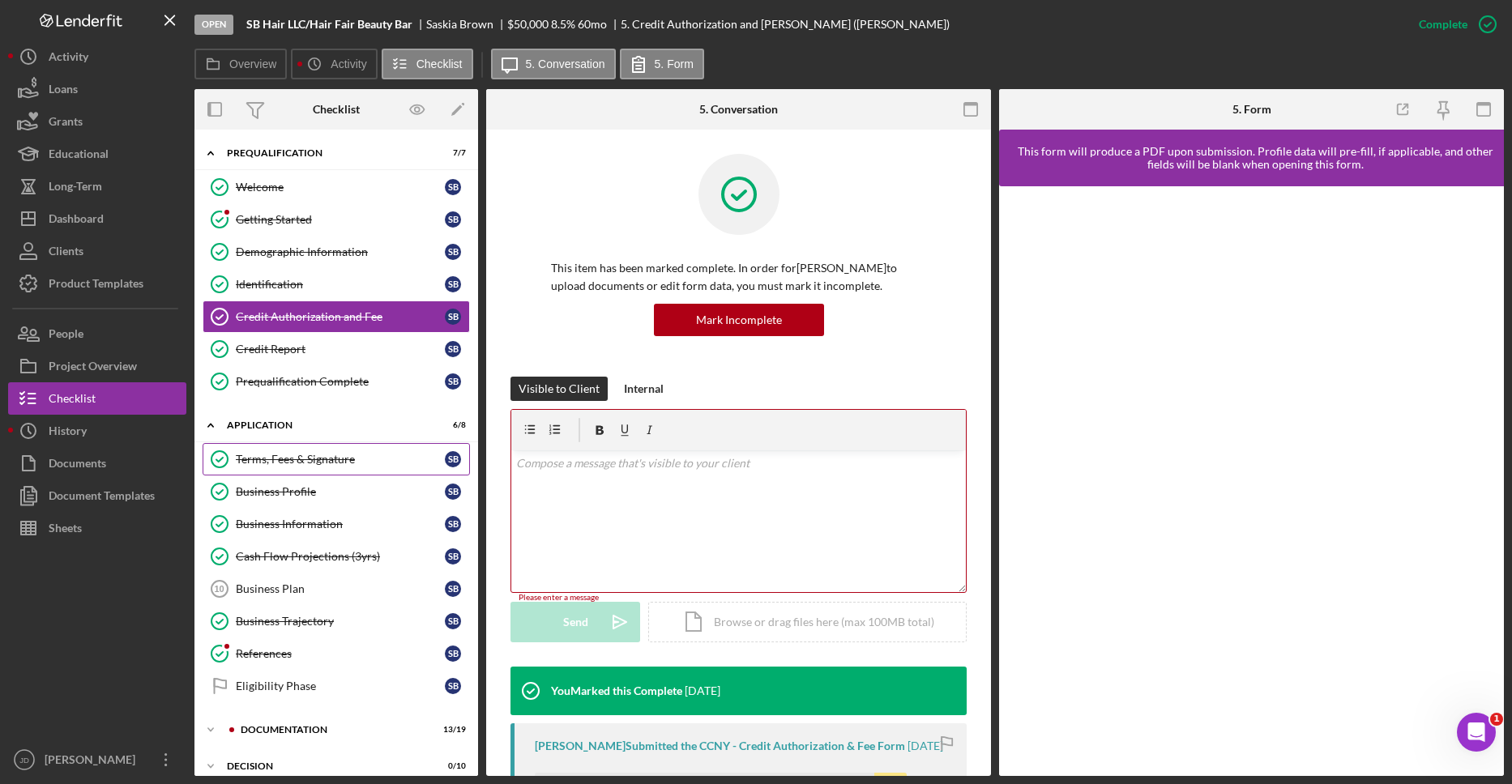
click at [299, 465] on div "Terms, Fees & Signature" at bounding box center [340, 458] width 209 height 13
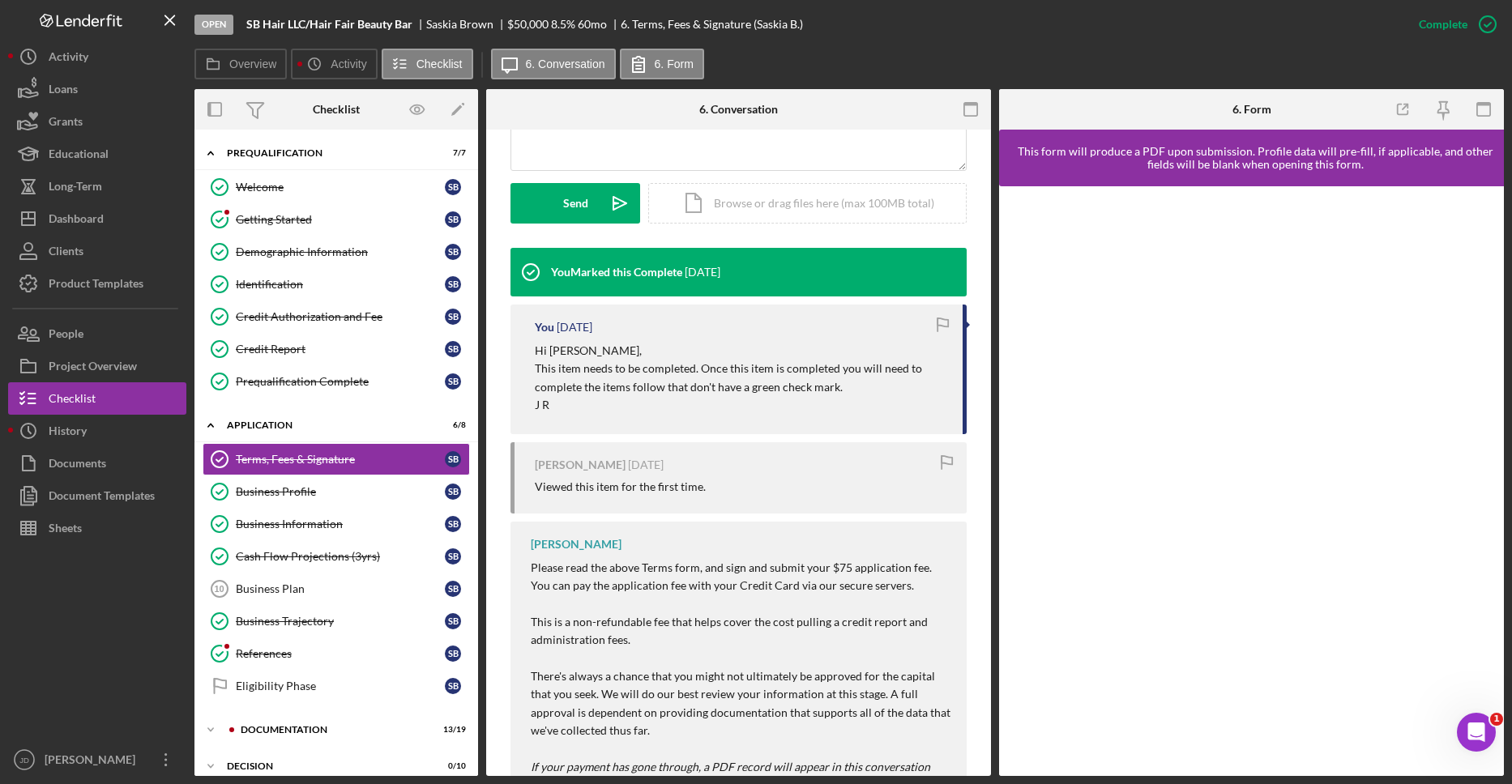
scroll to position [437, 0]
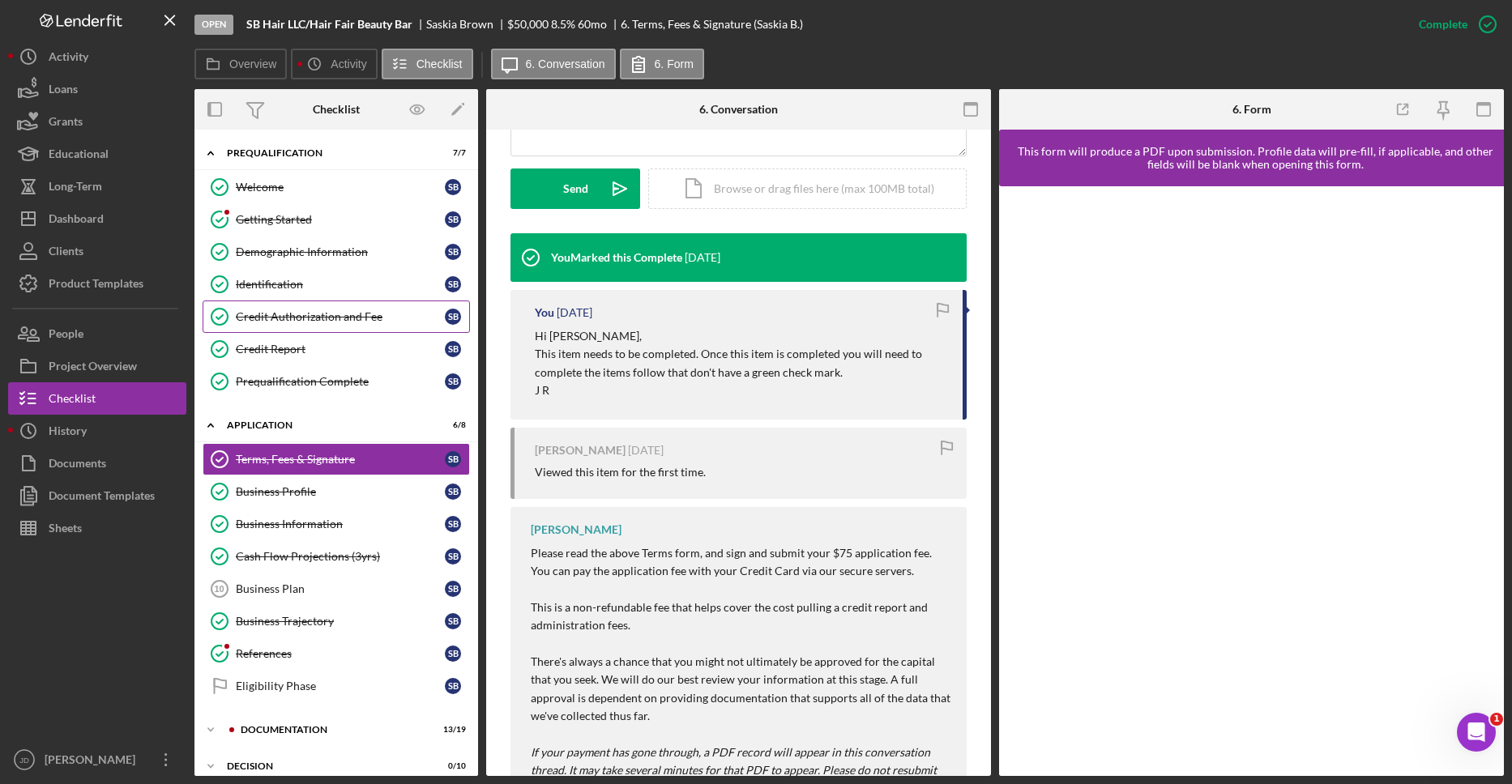
click at [297, 325] on link "Credit Authorization and Fee Credit Authorization and Fee S B" at bounding box center [336, 317] width 267 height 33
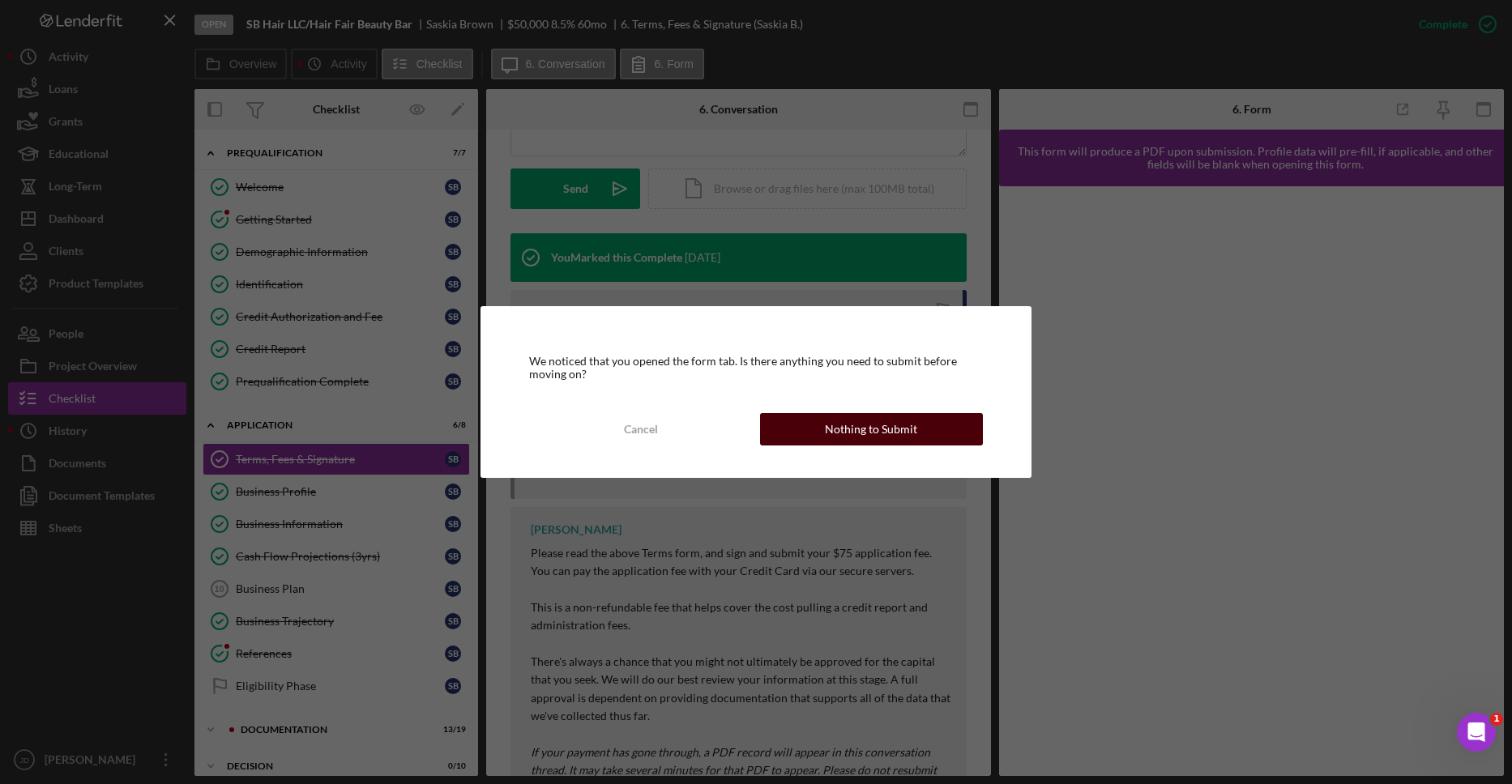
click at [816, 423] on button "Nothing to Submit" at bounding box center [872, 429] width 223 height 33
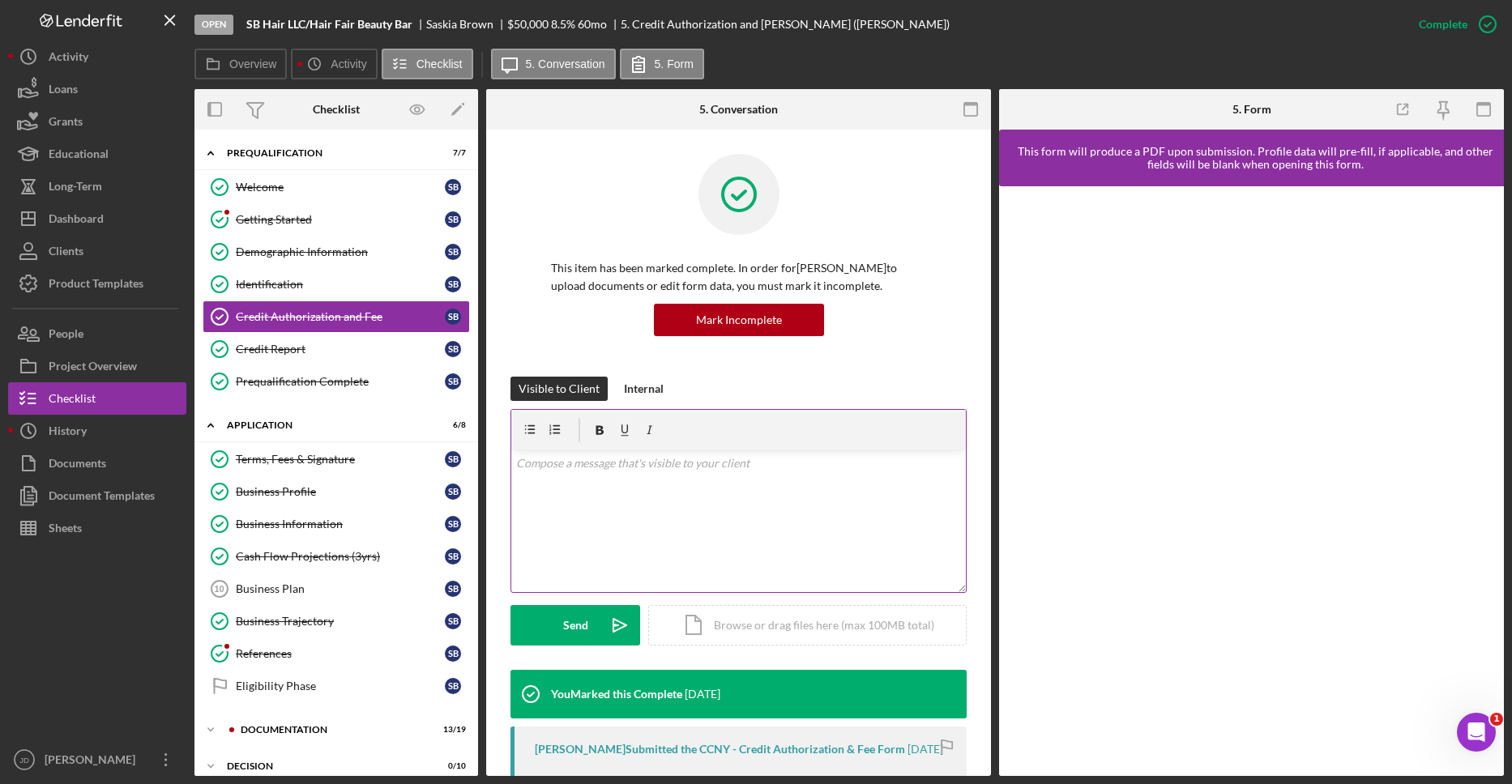
click at [630, 474] on div "v Color teal Color pink Remove color Add row above Add row below Add column bef…" at bounding box center [738, 521] width 454 height 141
click at [763, 508] on p "Please utilize this form to submit the $50 balance. It's the easiest way to mak…" at bounding box center [739, 518] width 446 height 37
click at [612, 559] on div "v Color teal Color pink Remove color Add row above Add row below Add column bef…" at bounding box center [738, 521] width 454 height 141
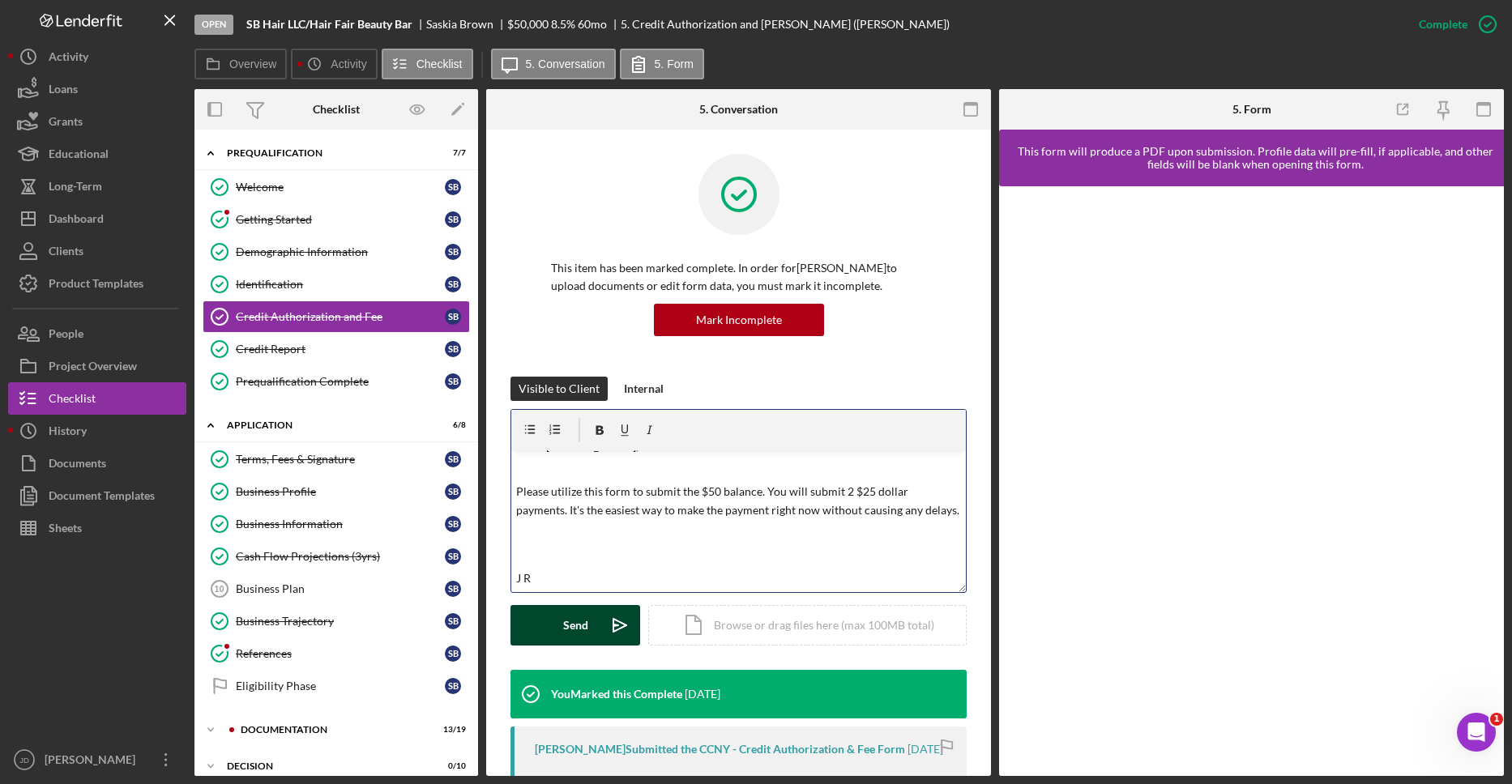
click at [571, 621] on div "Send" at bounding box center [575, 625] width 25 height 40
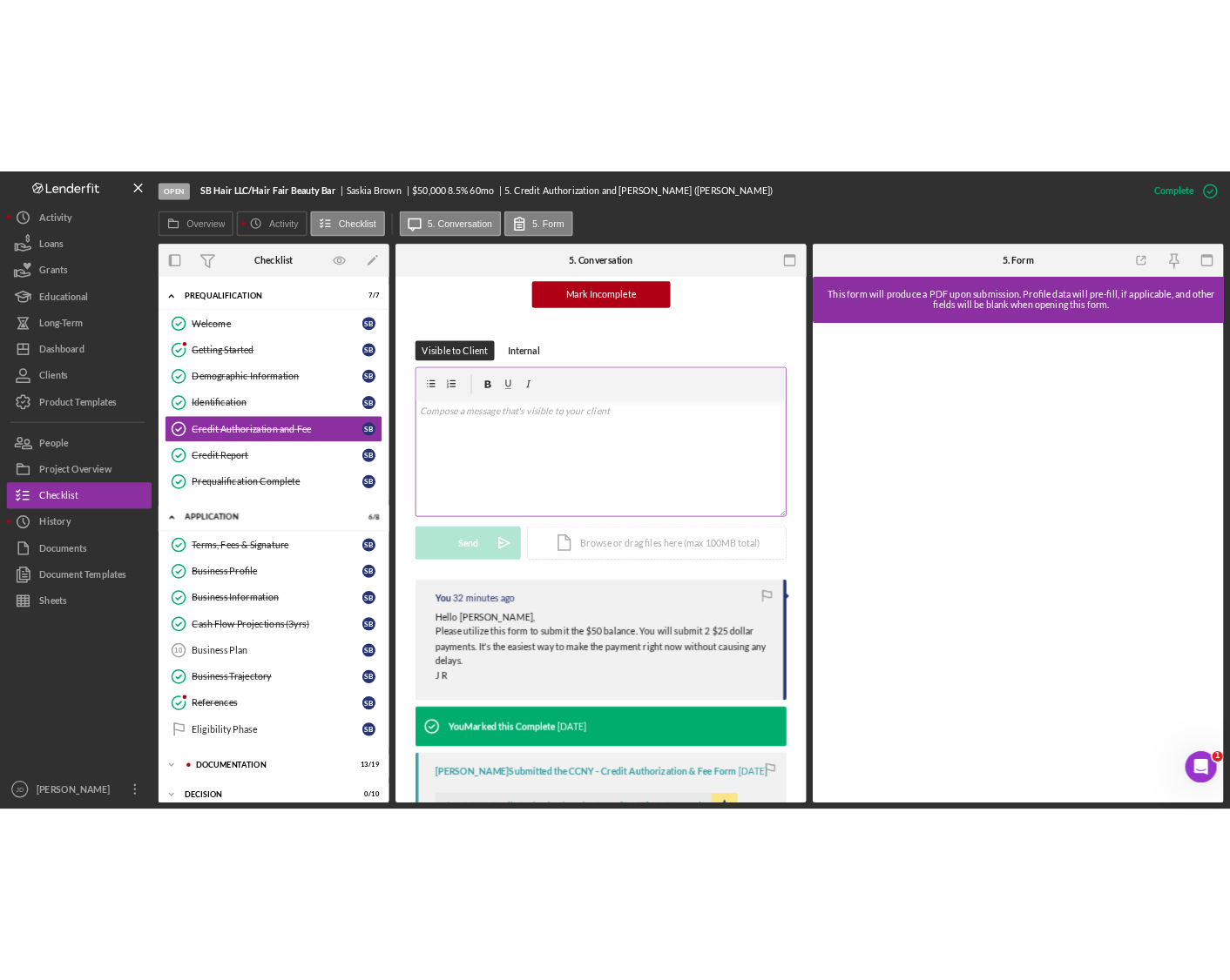
scroll to position [0, 0]
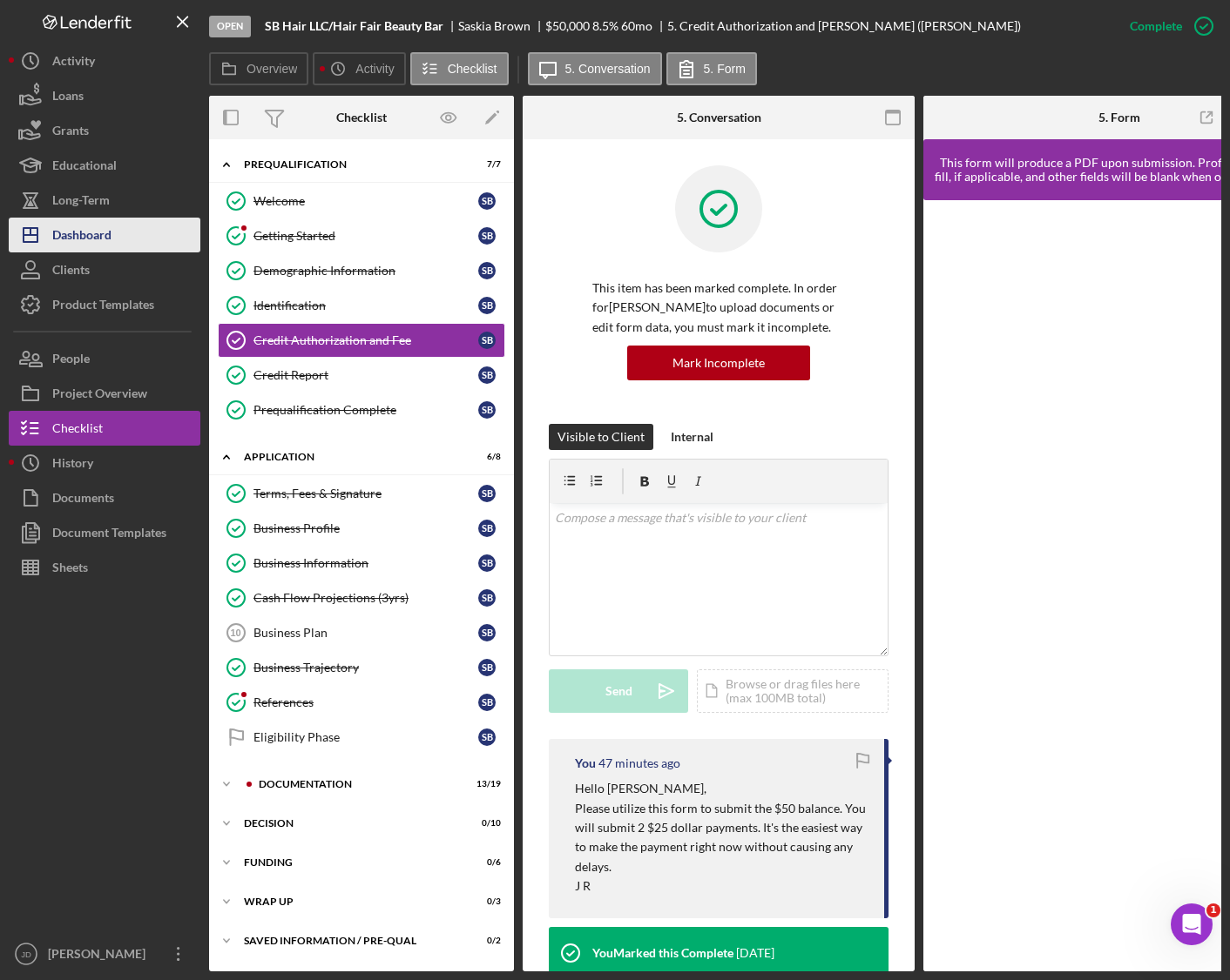
click at [72, 231] on div "Dashboard" at bounding box center [82, 237] width 59 height 40
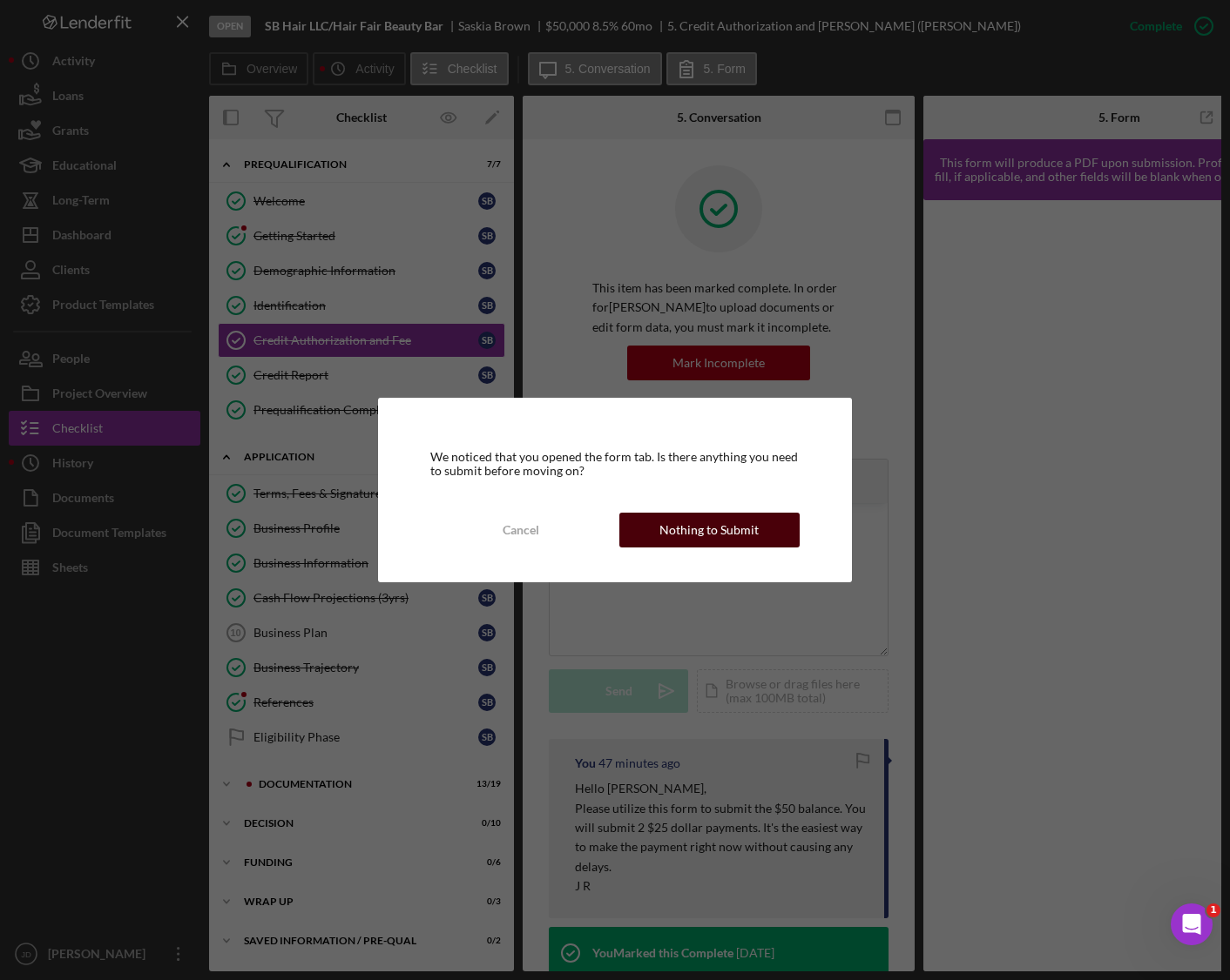
click at [649, 532] on button "Nothing to Submit" at bounding box center [709, 531] width 181 height 35
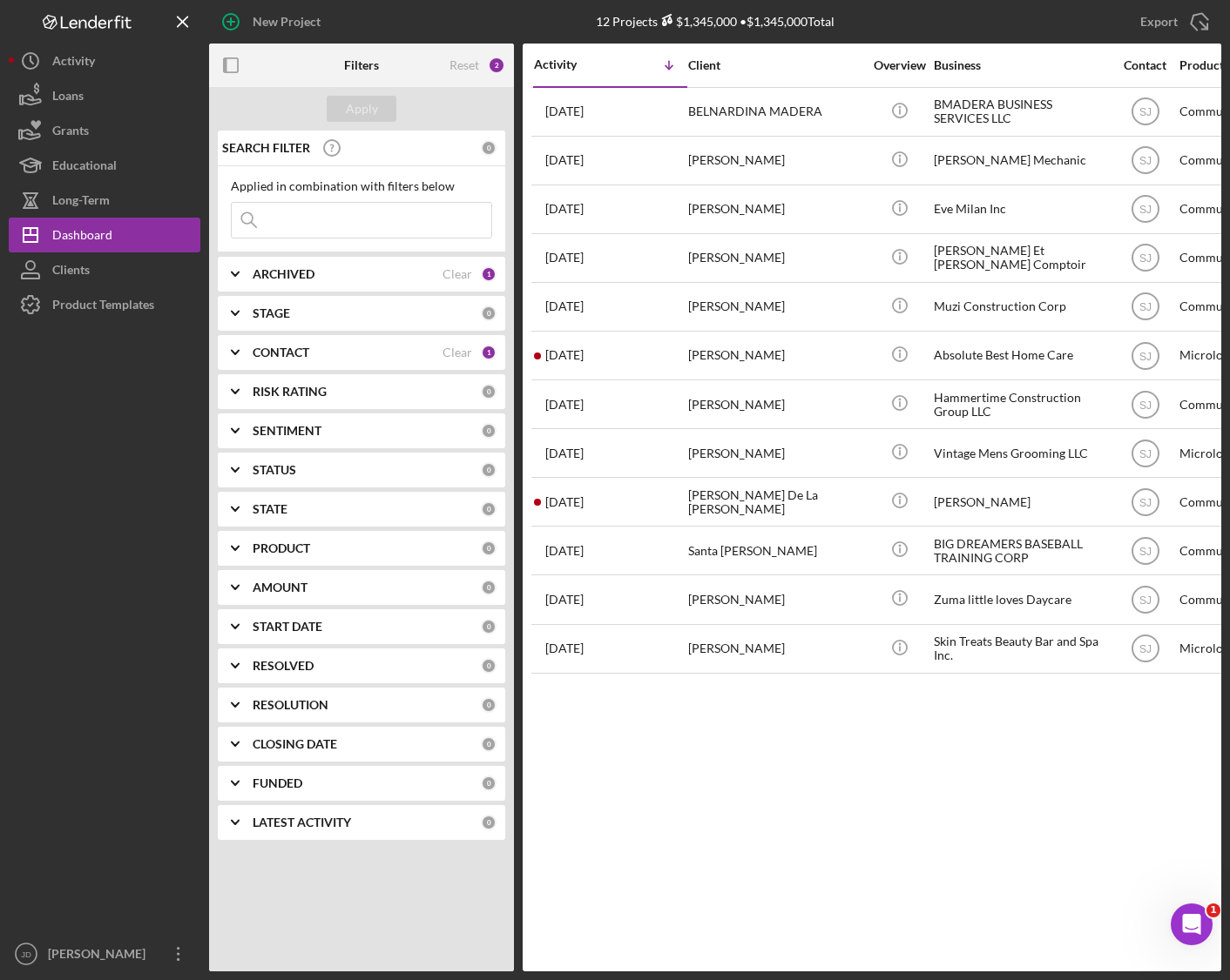
click at [235, 349] on icon "Icon/Expander" at bounding box center [235, 352] width 43 height 43
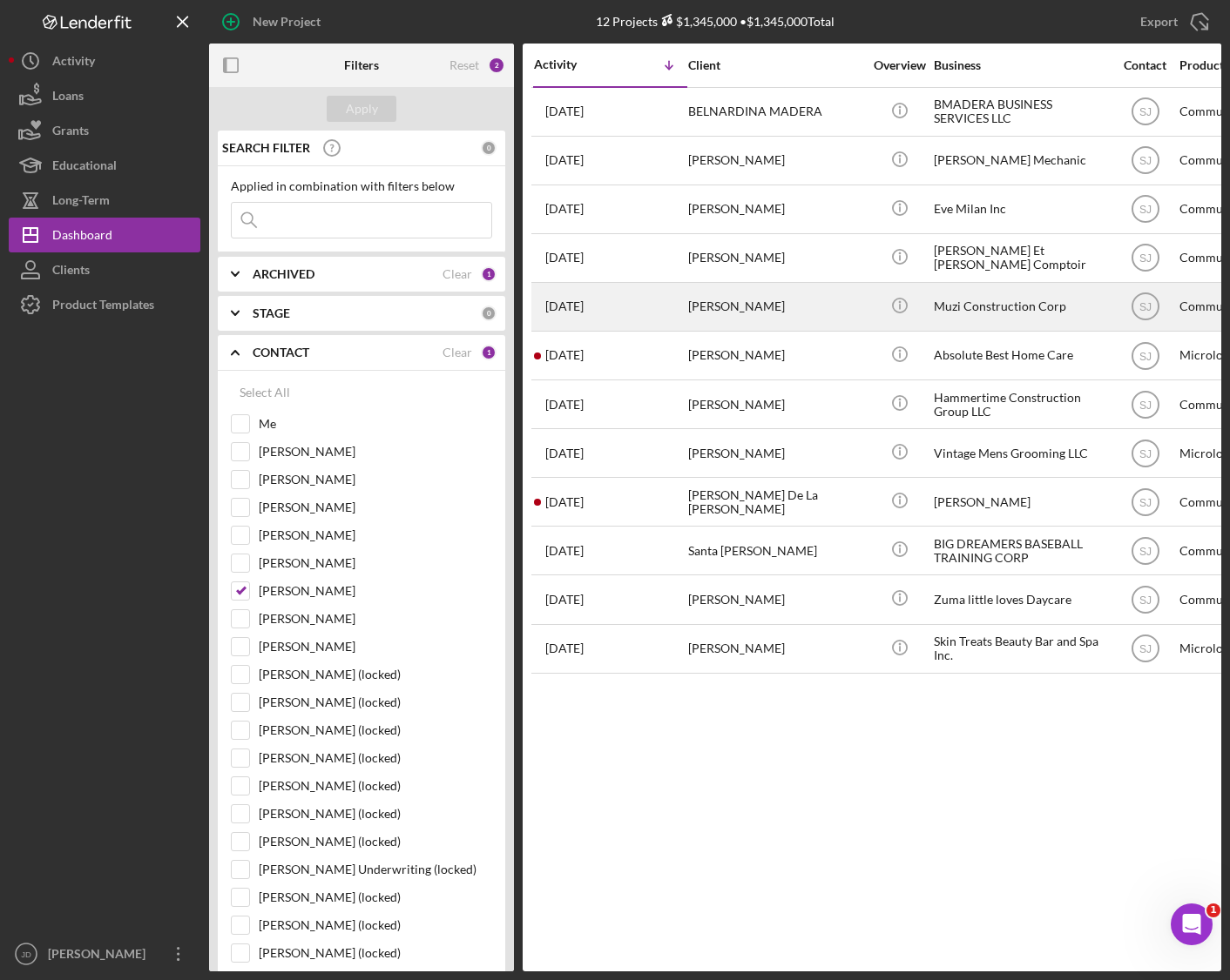
click at [868, 314] on div "Icon/Info" at bounding box center [899, 307] width 65 height 46
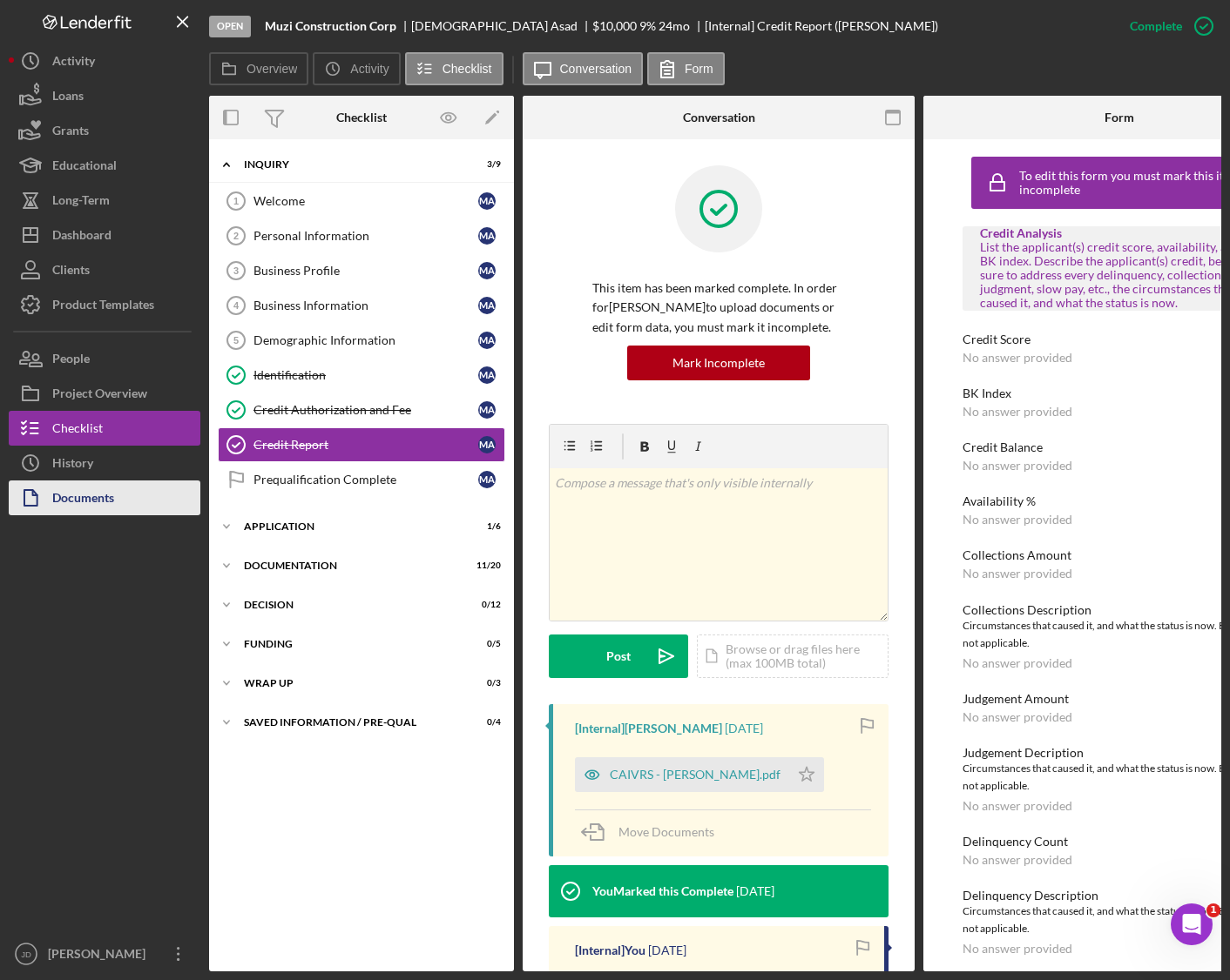
click at [100, 498] on div "Documents" at bounding box center [83, 500] width 62 height 40
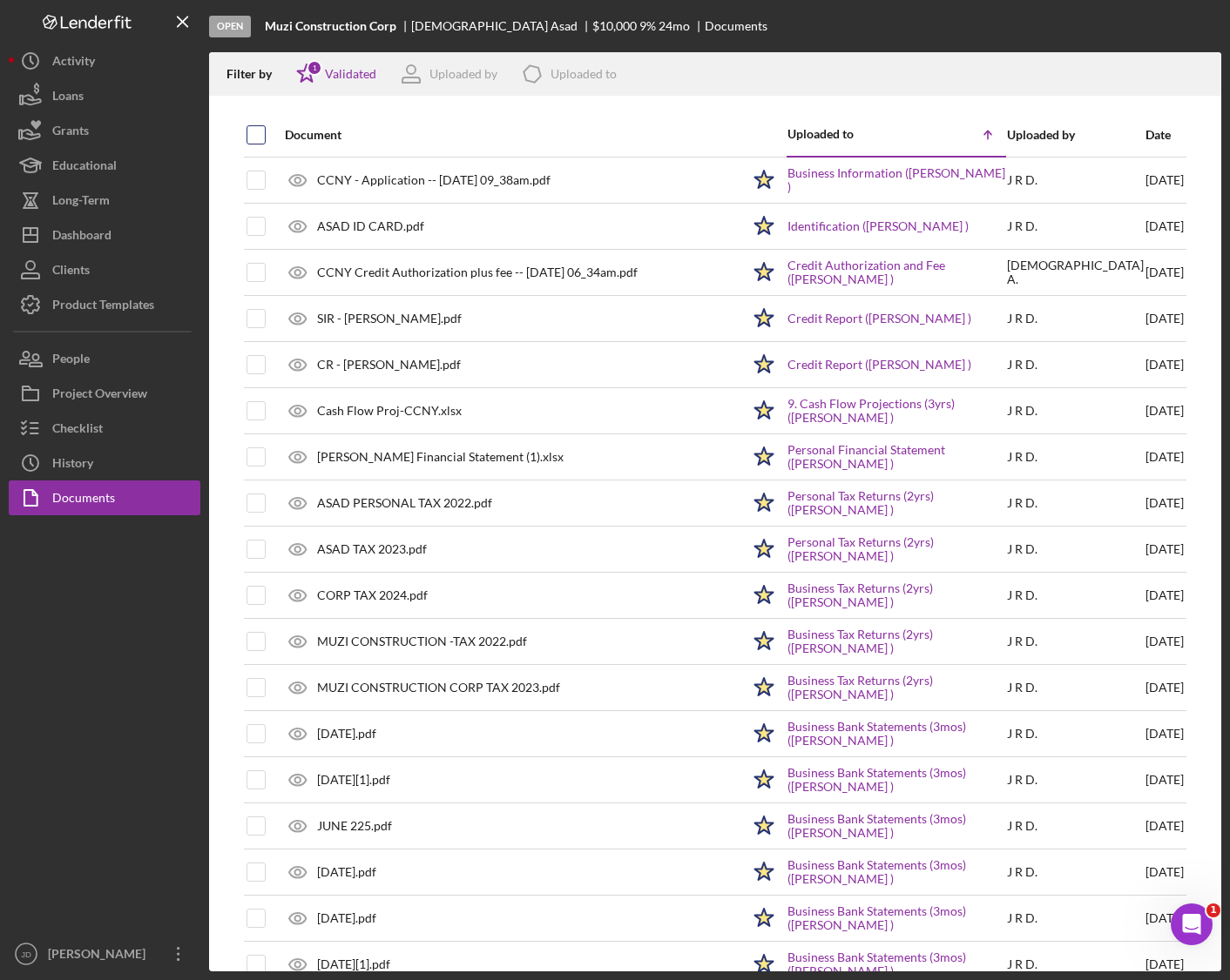
click at [248, 132] on input "checkbox" at bounding box center [255, 134] width 18 height 18
checkbox input "true"
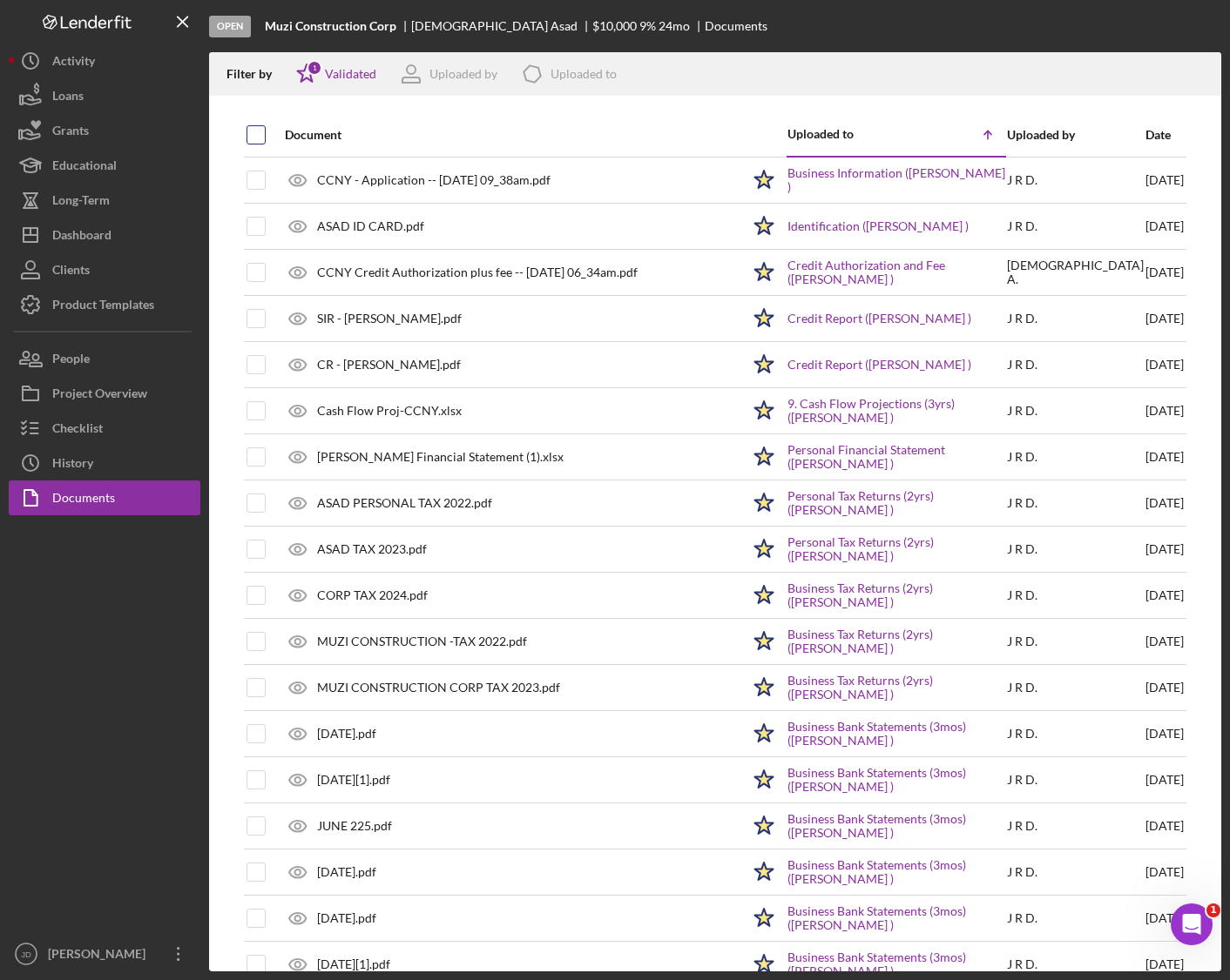
checkbox input "true"
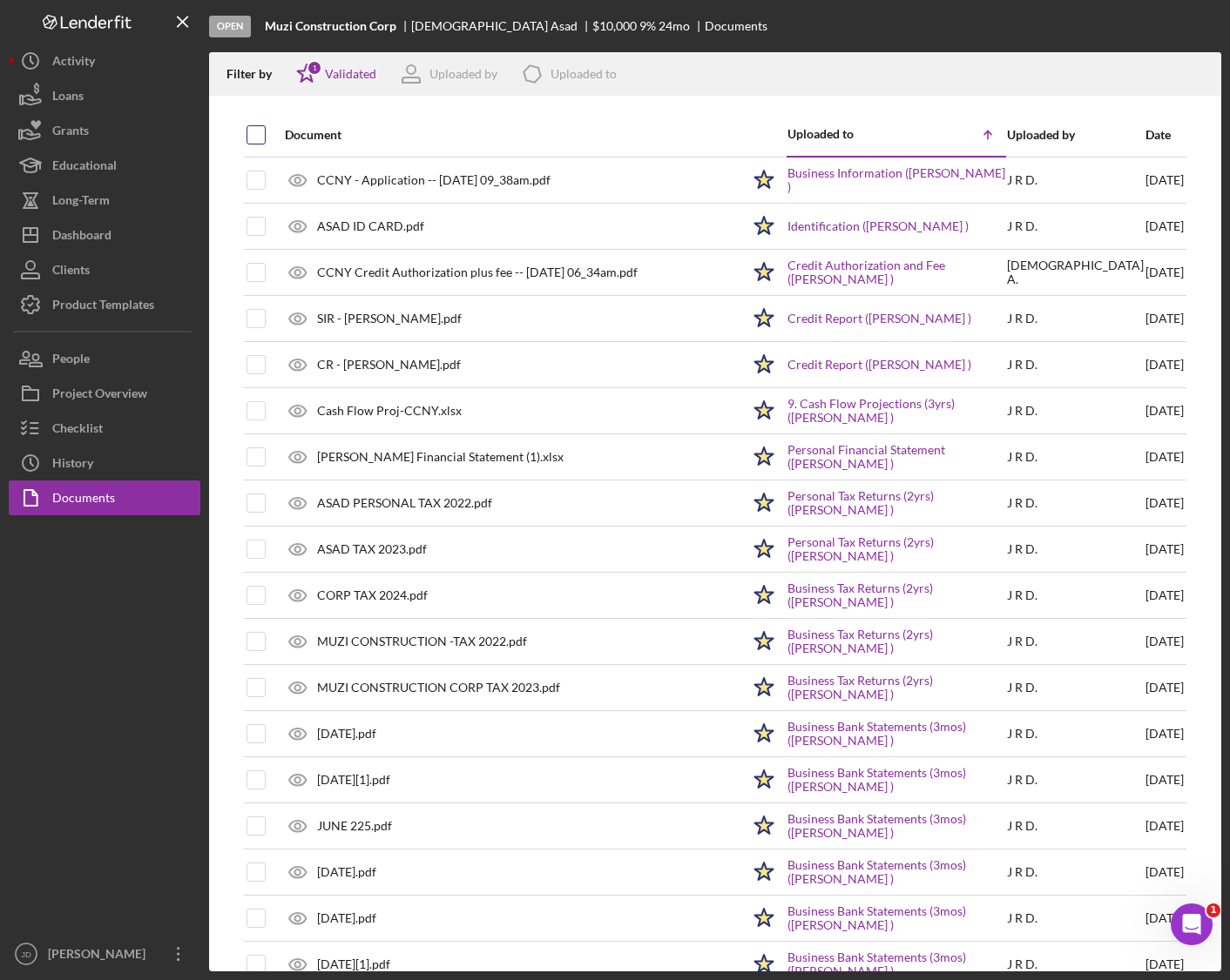
checkbox input "true"
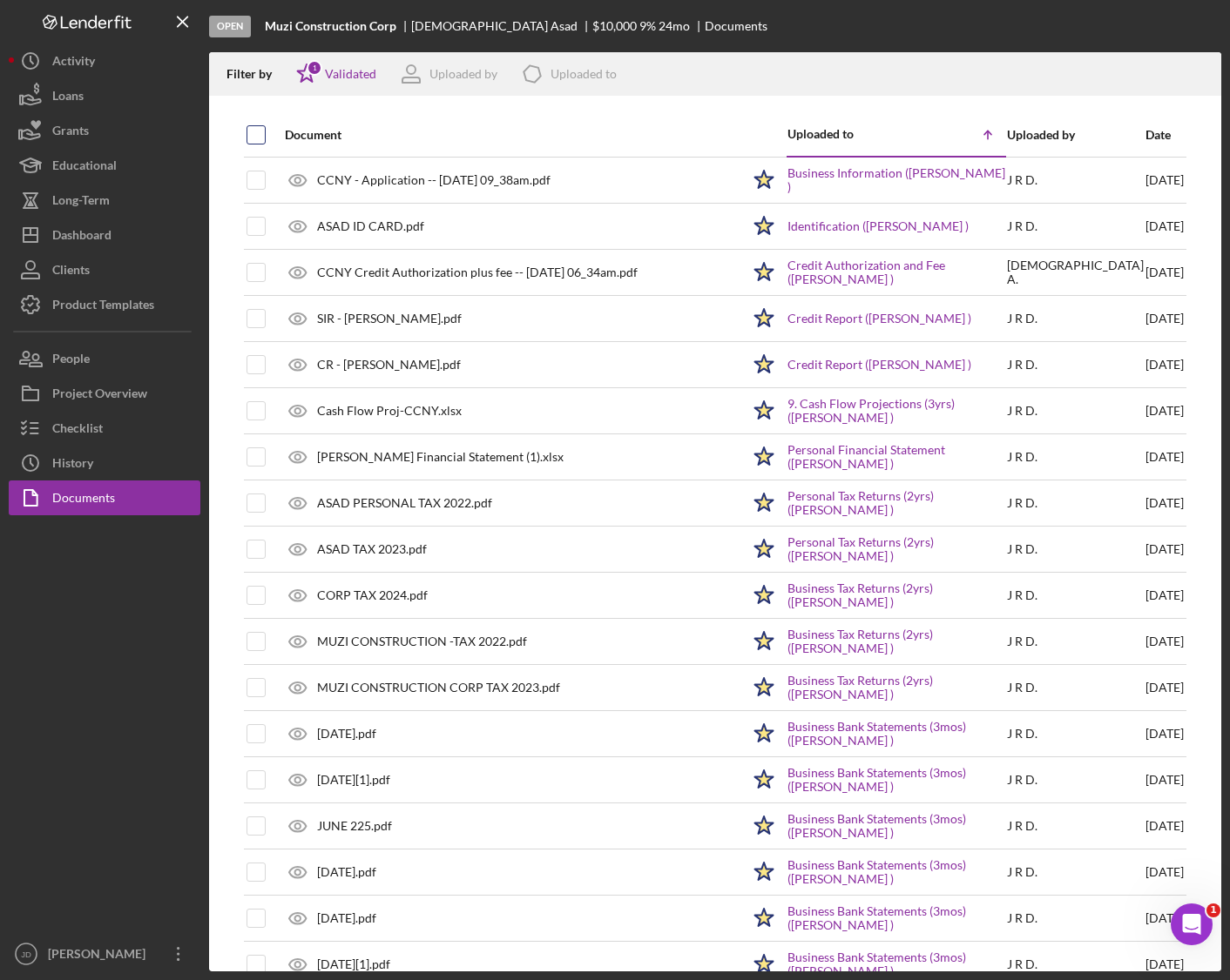
checkbox input "true"
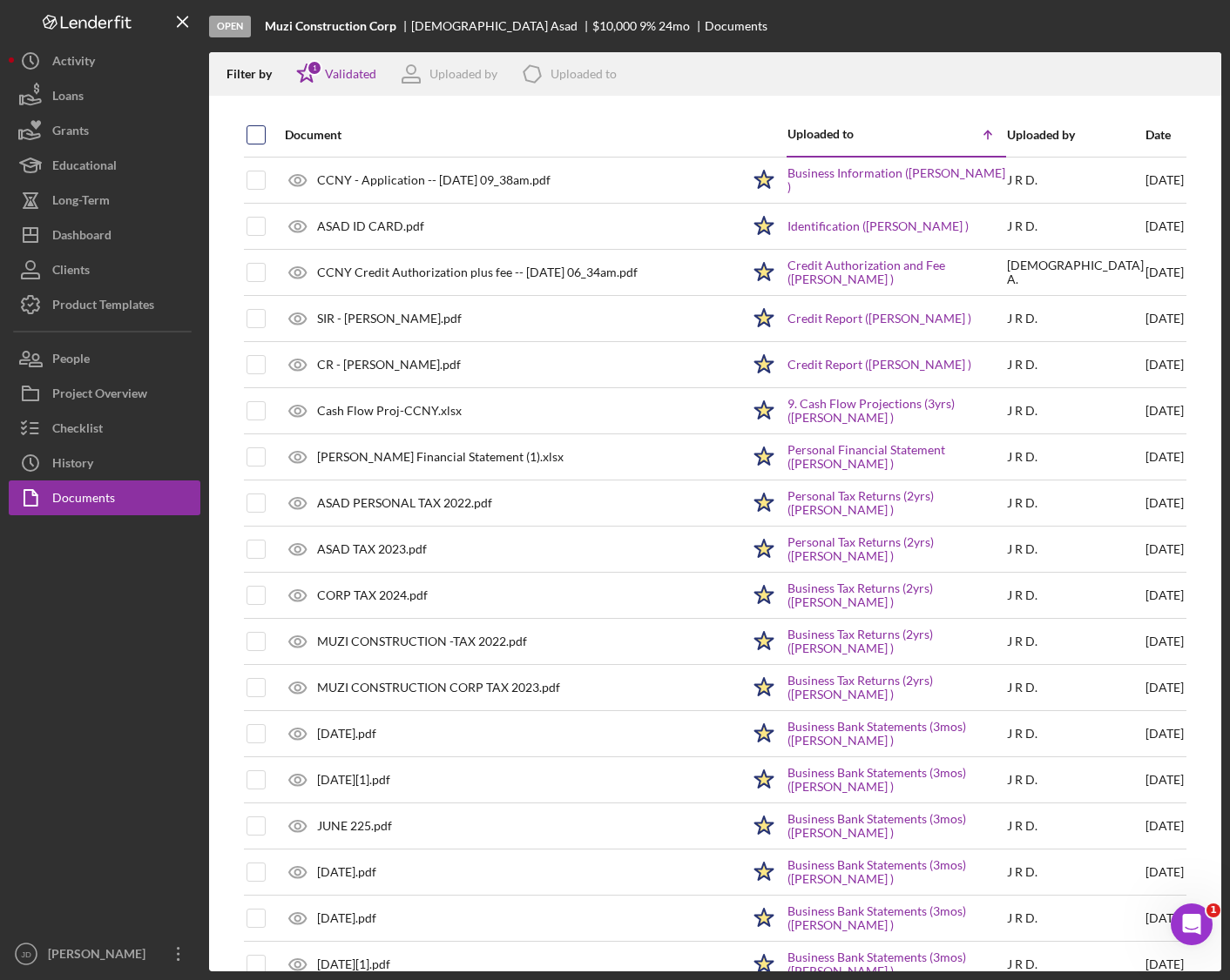
checkbox input "true"
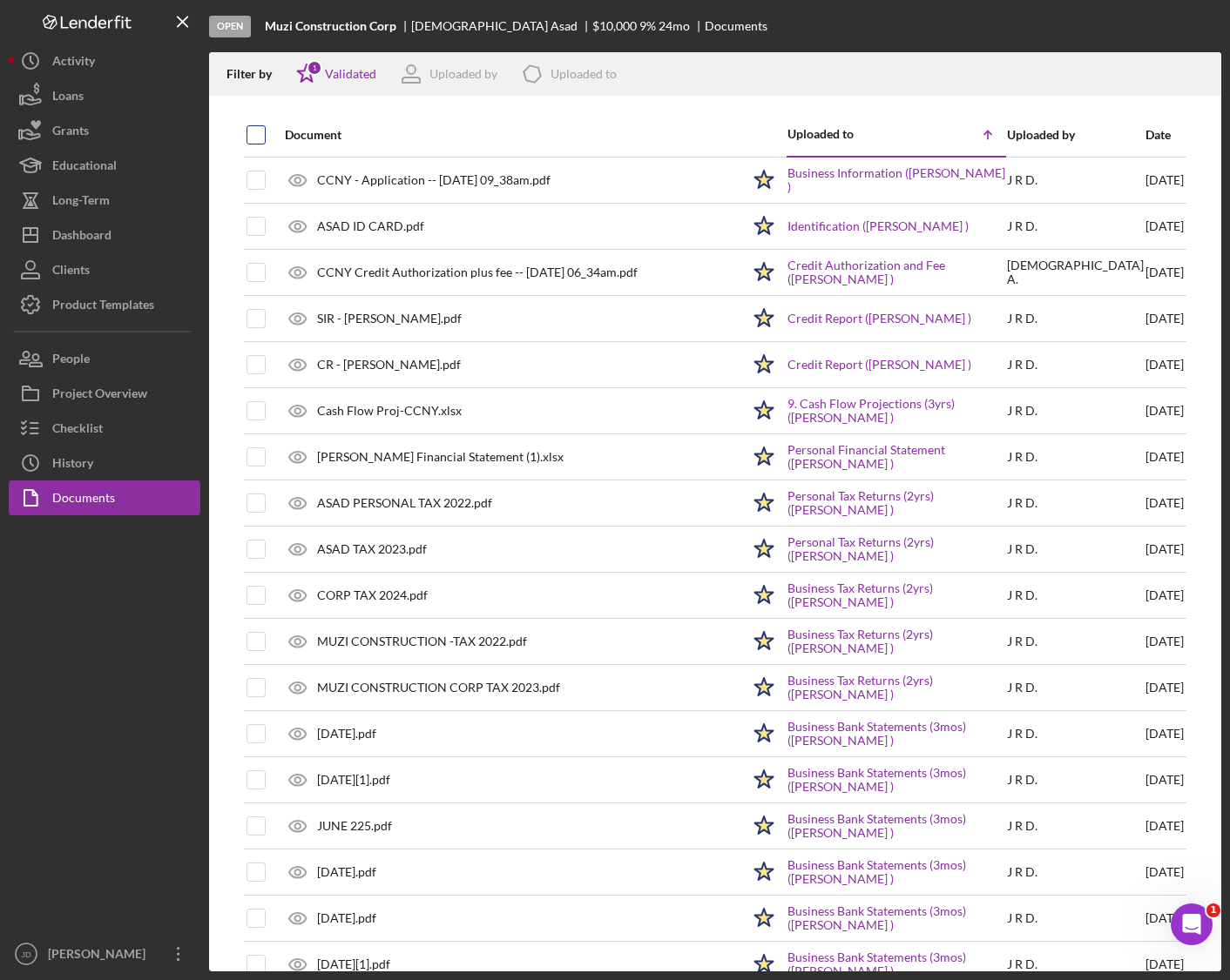
checkbox input "true"
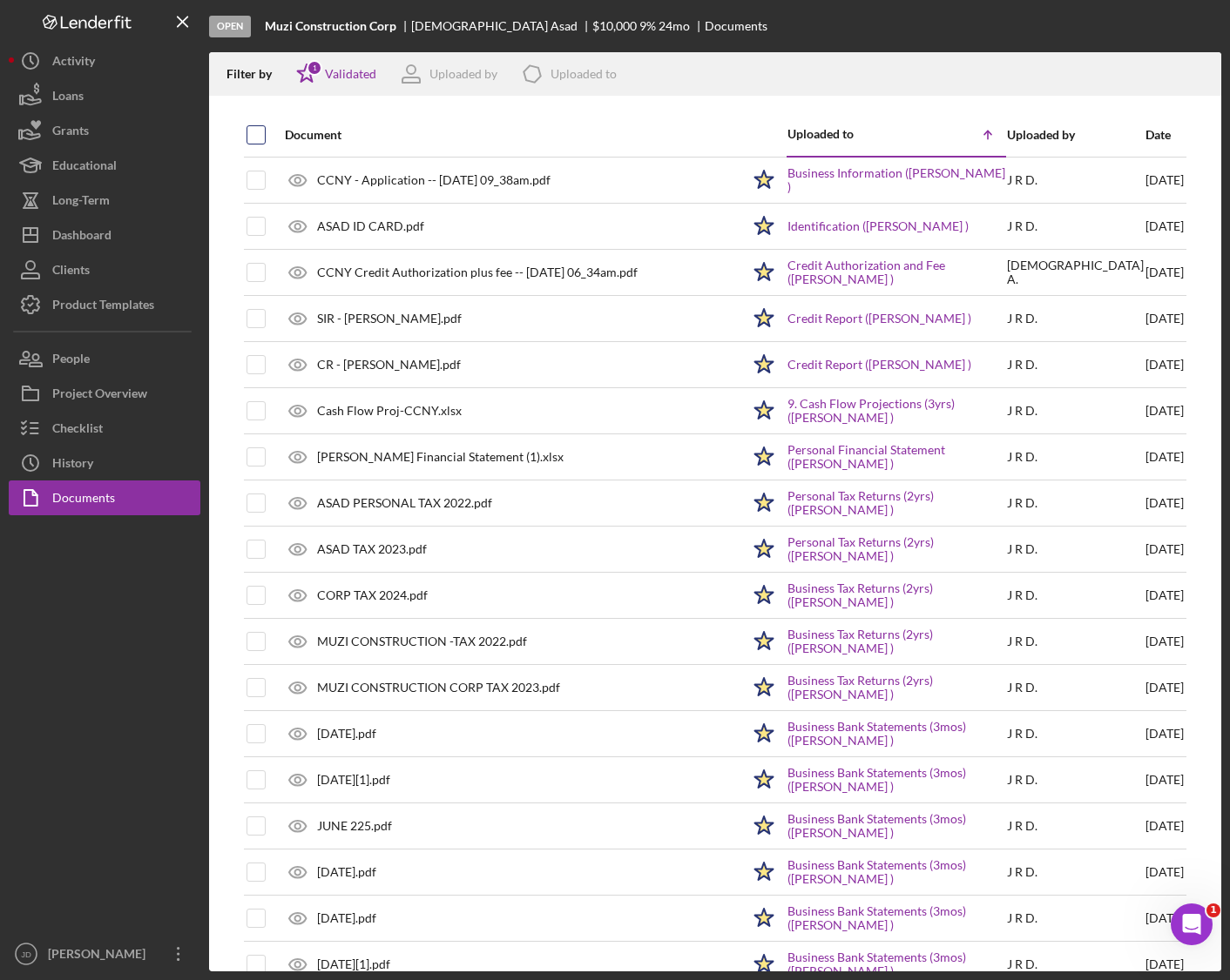
checkbox input "true"
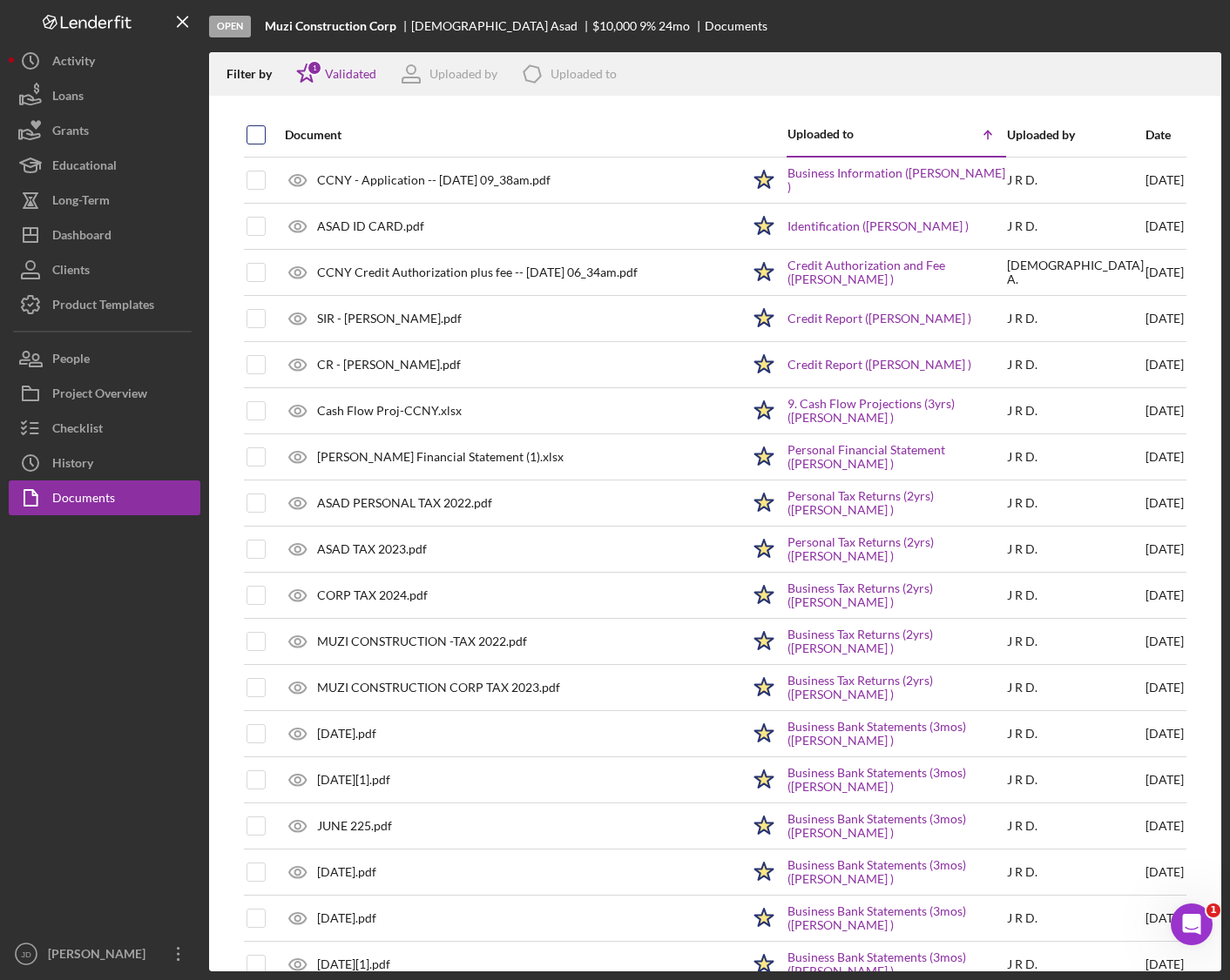
checkbox input "true"
click at [1193, 70] on icon "Icon/Download" at bounding box center [1200, 75] width 40 height 40
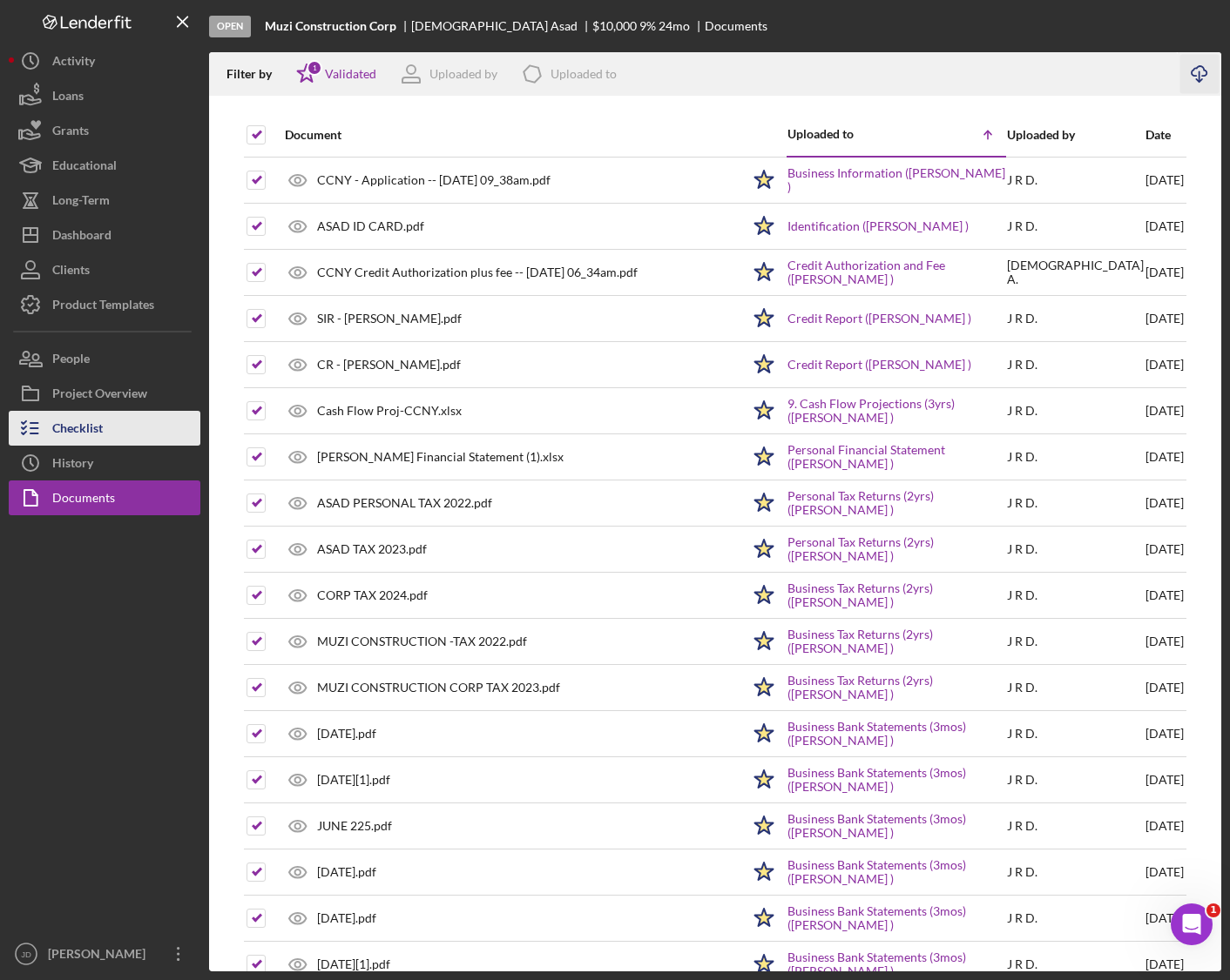
click at [78, 426] on div "Checklist" at bounding box center [77, 430] width 51 height 40
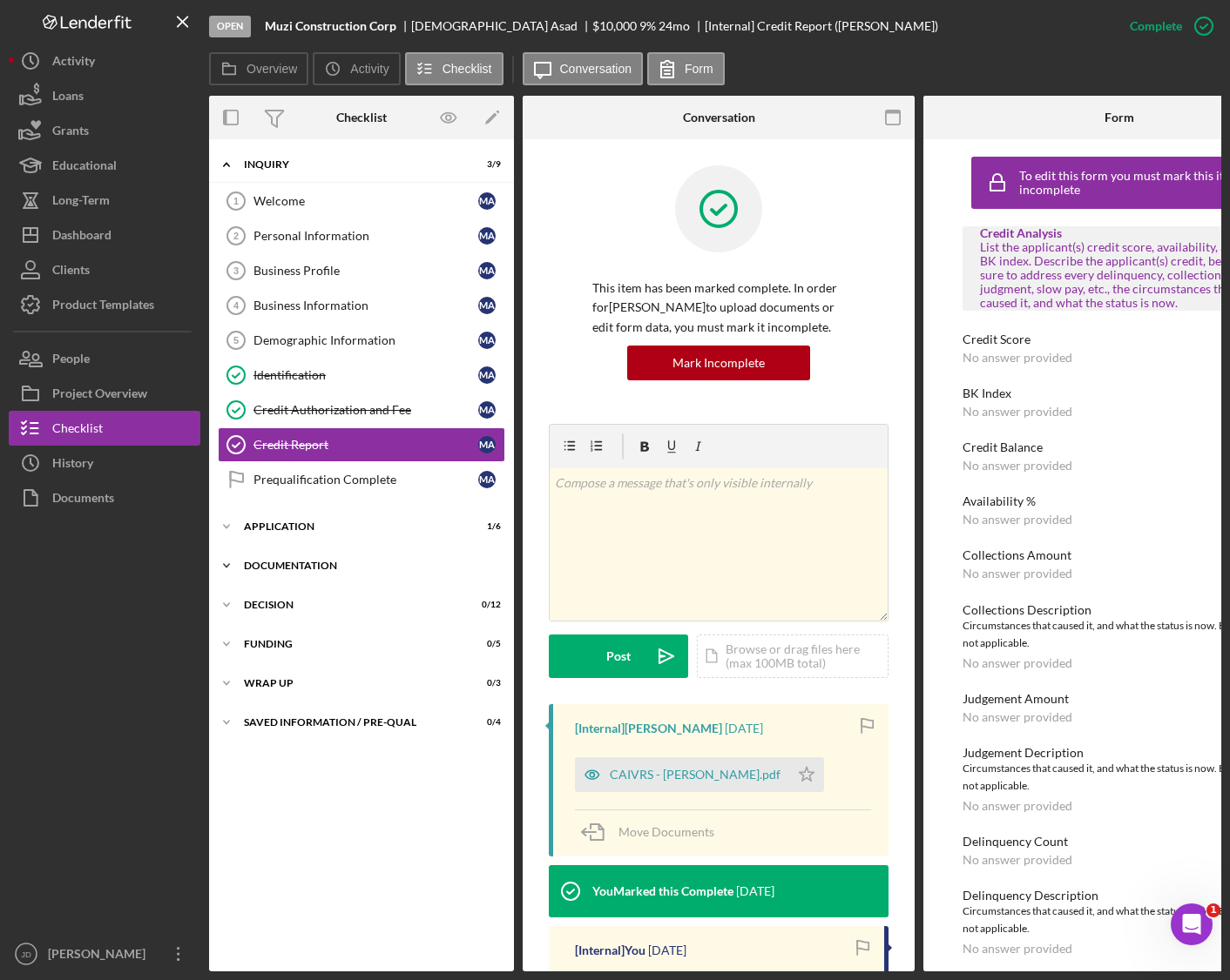
click at [228, 557] on icon "Icon/Expander" at bounding box center [227, 566] width 35 height 35
